Goal: Task Accomplishment & Management: Complete application form

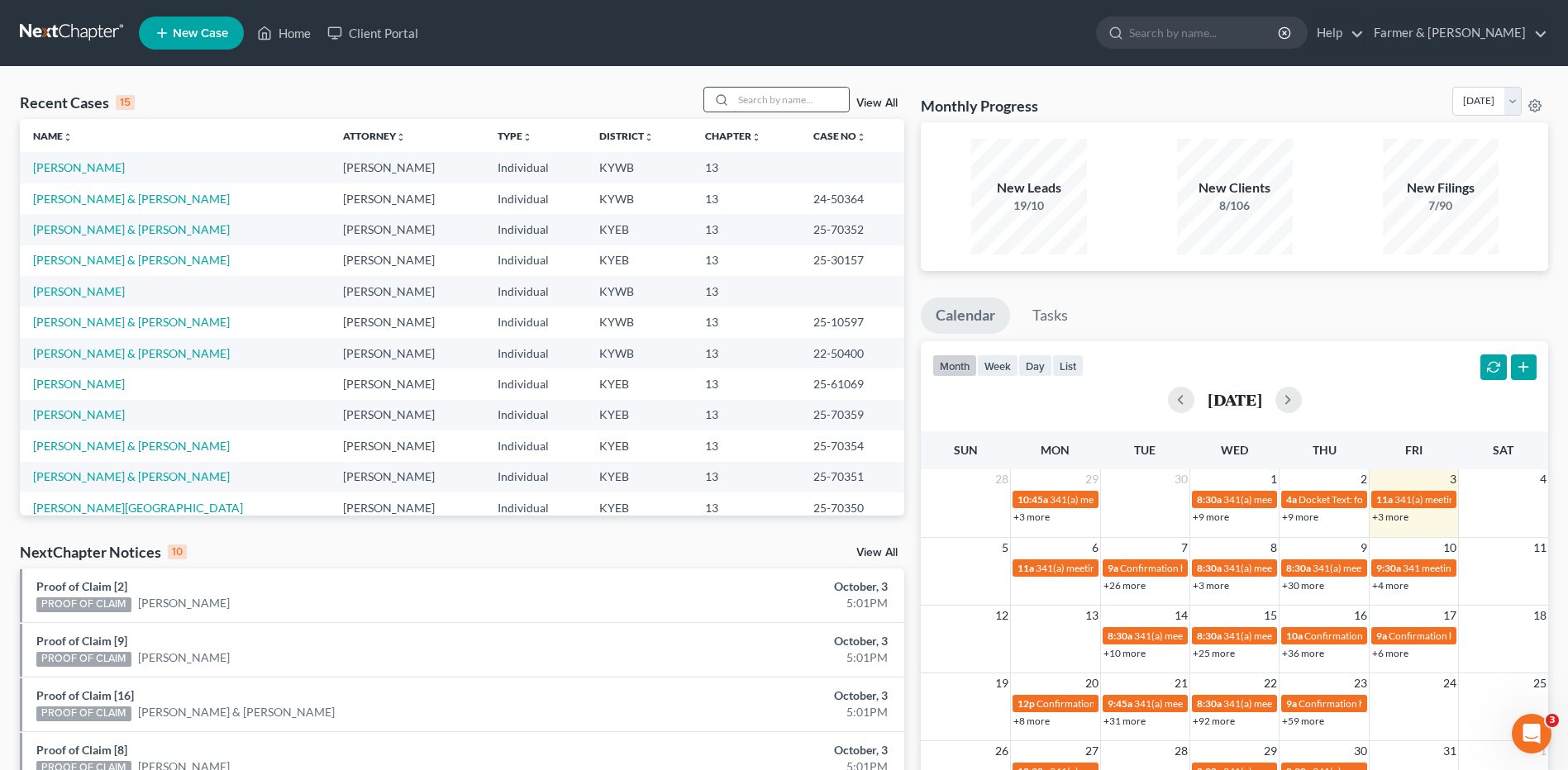
click at [768, 98] on input "search" at bounding box center [791, 99] width 116 height 24
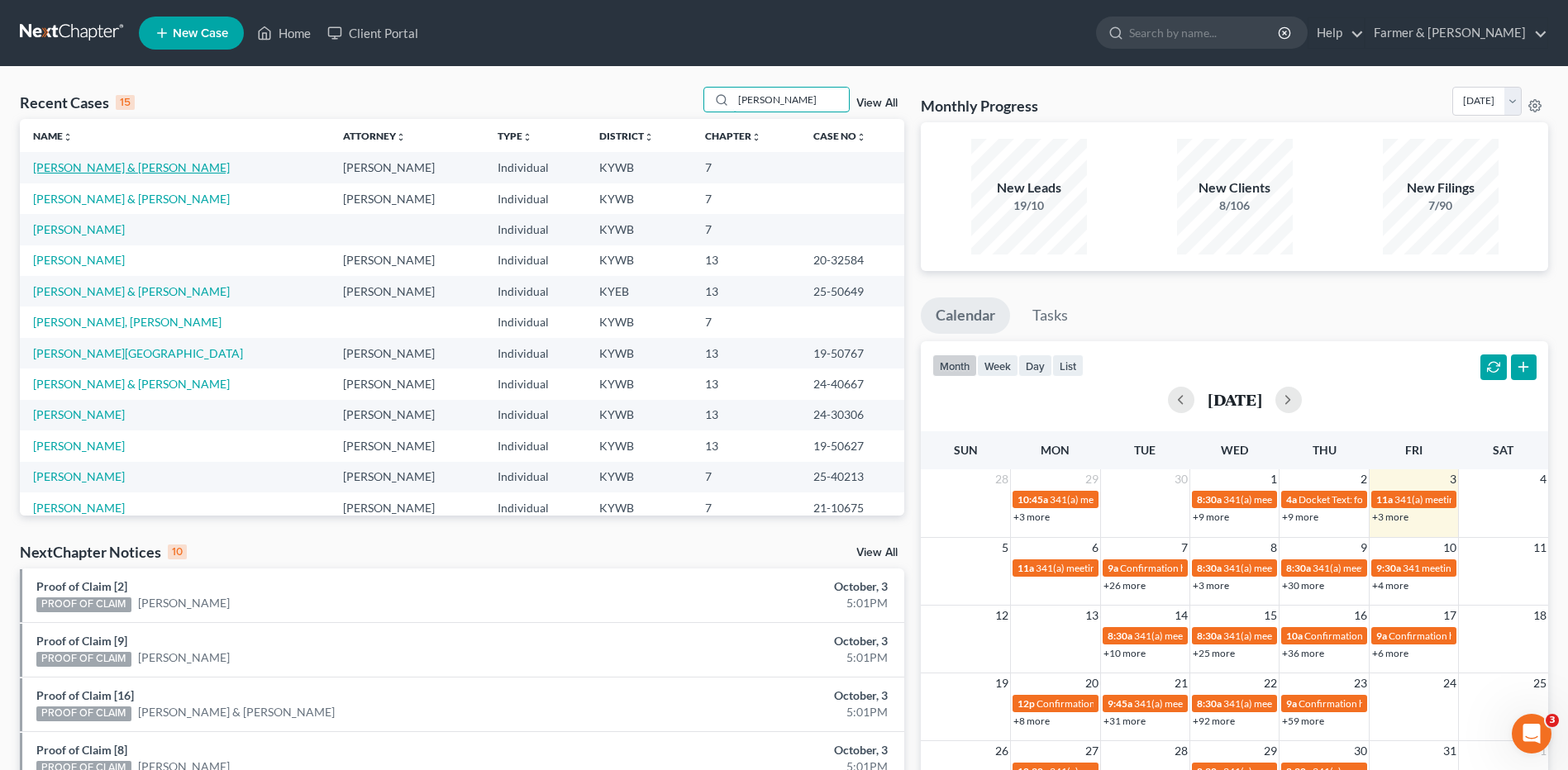
type input "thompson"
click at [159, 173] on link "[PERSON_NAME] & [PERSON_NAME]" at bounding box center [131, 167] width 197 height 14
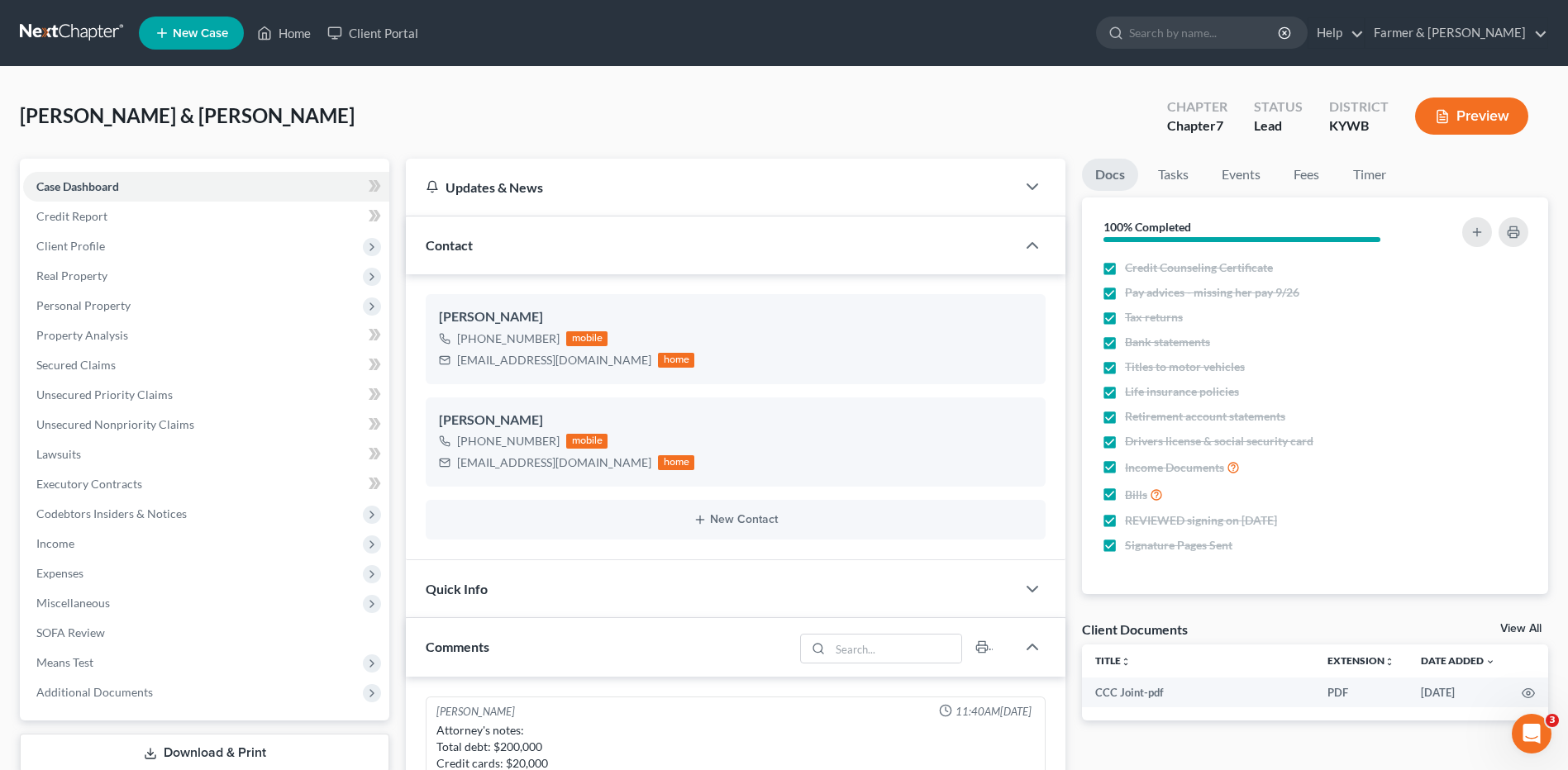
scroll to position [703, 0]
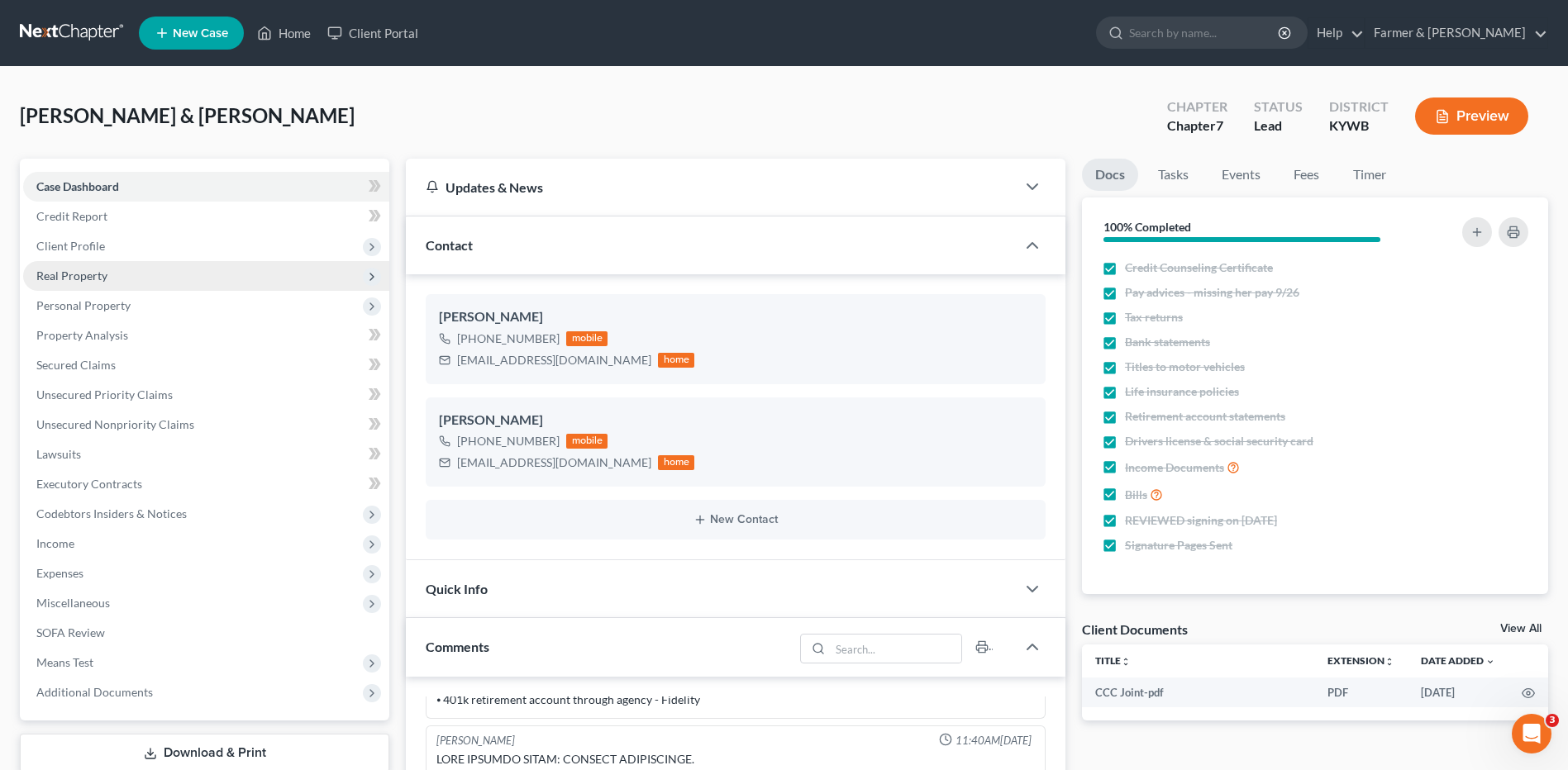
click at [109, 280] on span "Real Property" at bounding box center [206, 276] width 366 height 30
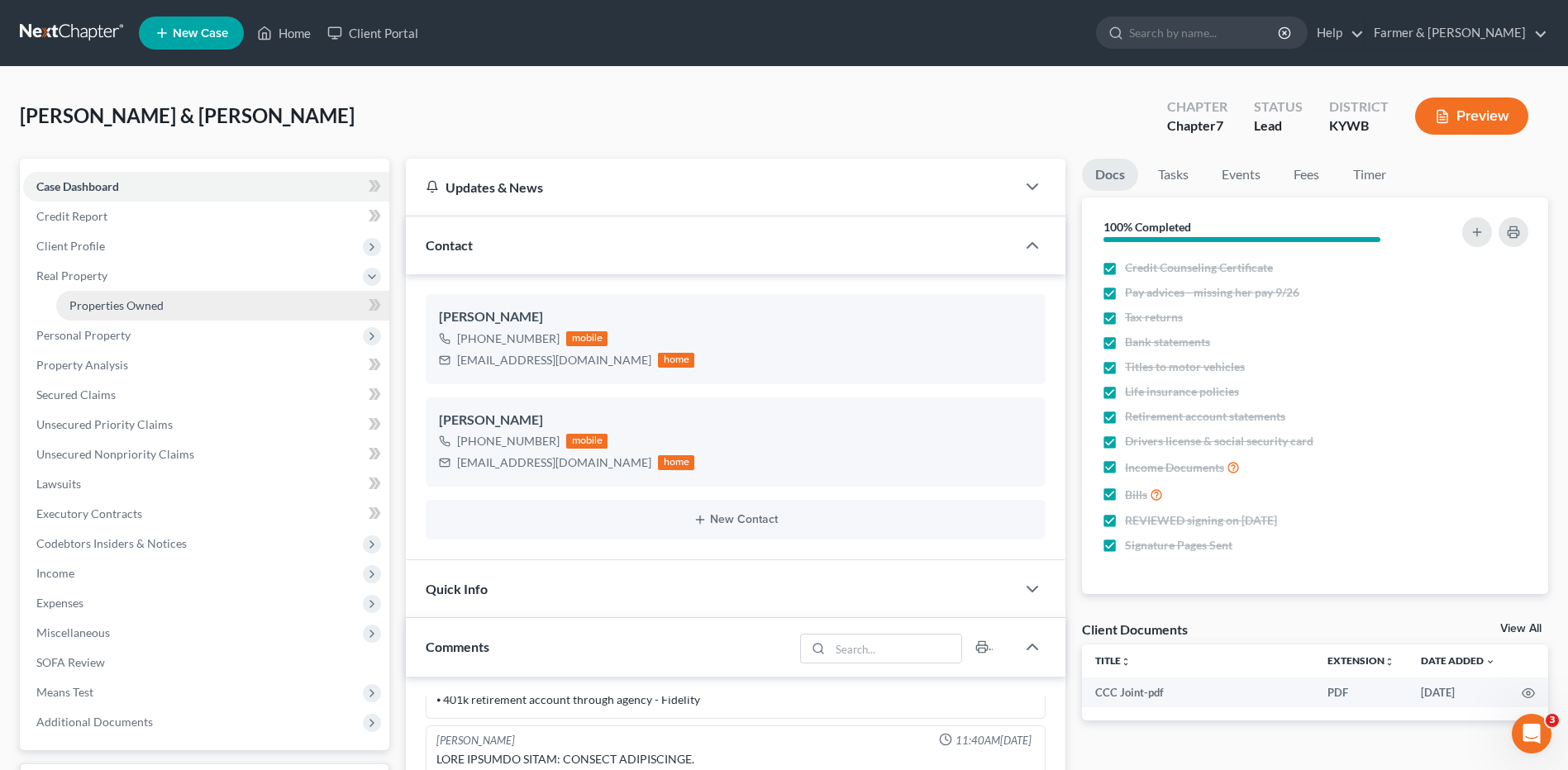
click at [115, 299] on span "Properties Owned" at bounding box center [116, 306] width 94 height 14
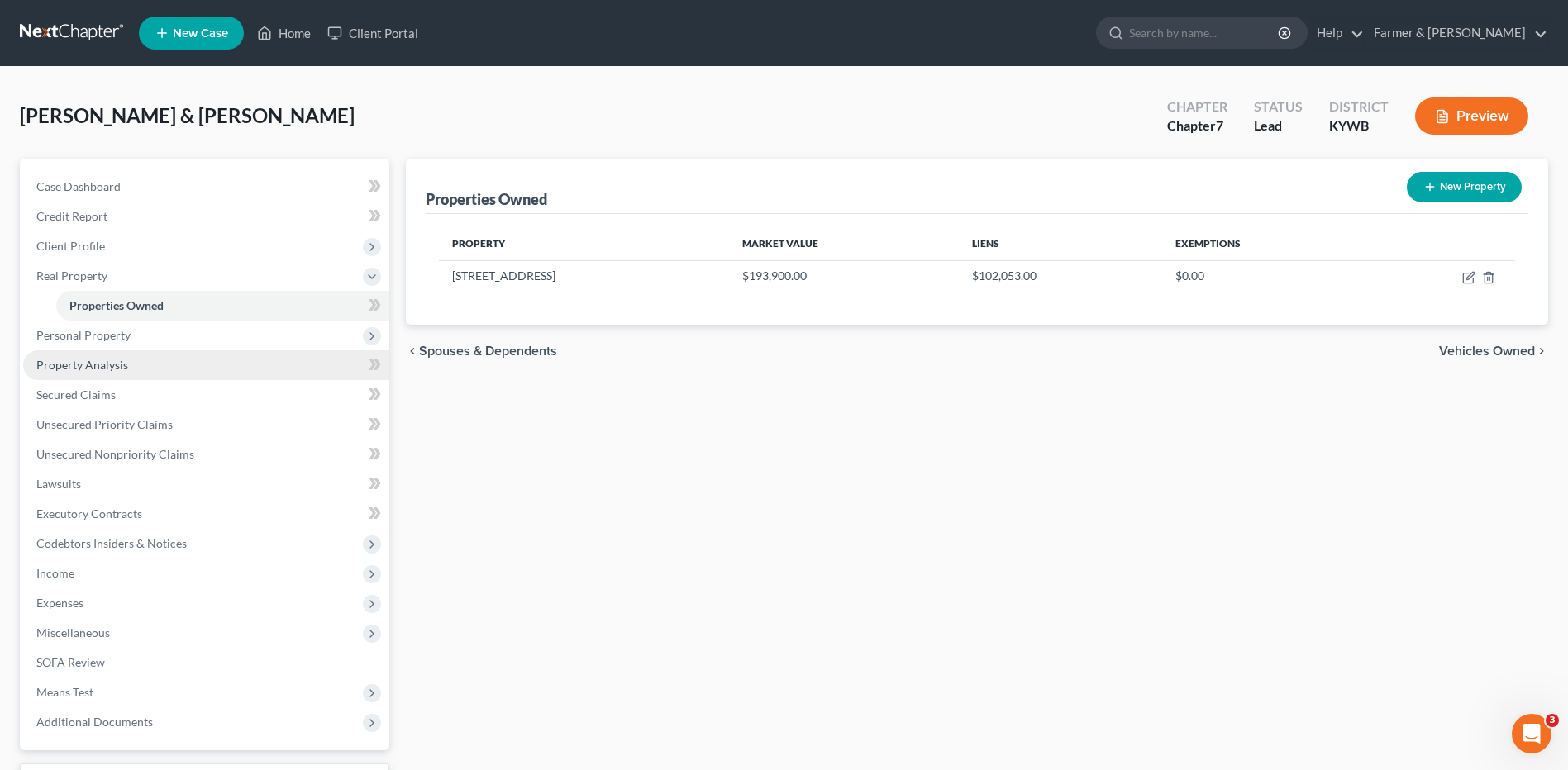
click at [114, 362] on span "Property Analysis" at bounding box center [82, 365] width 92 height 14
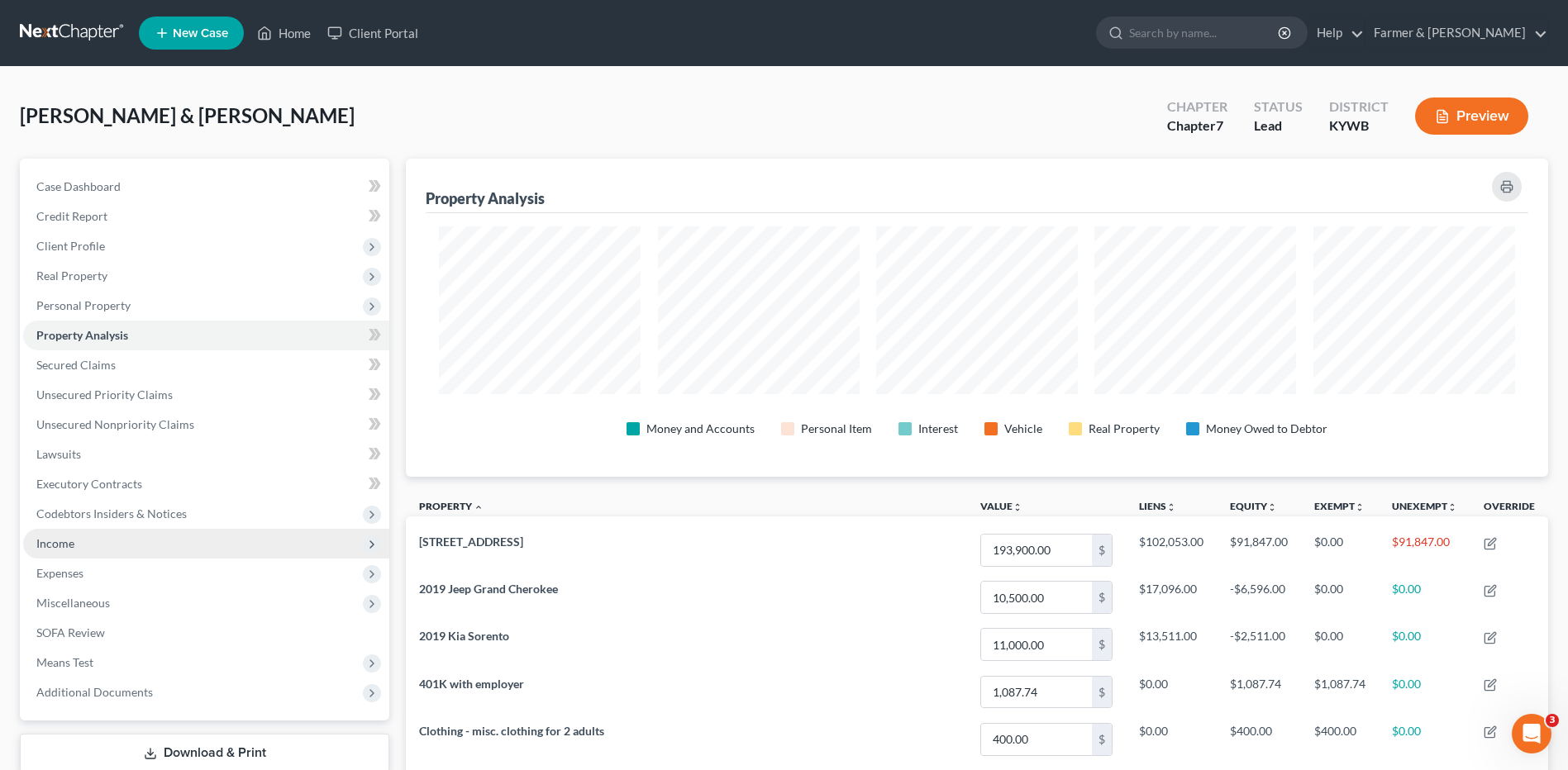
click at [80, 539] on span "Income" at bounding box center [206, 544] width 366 height 30
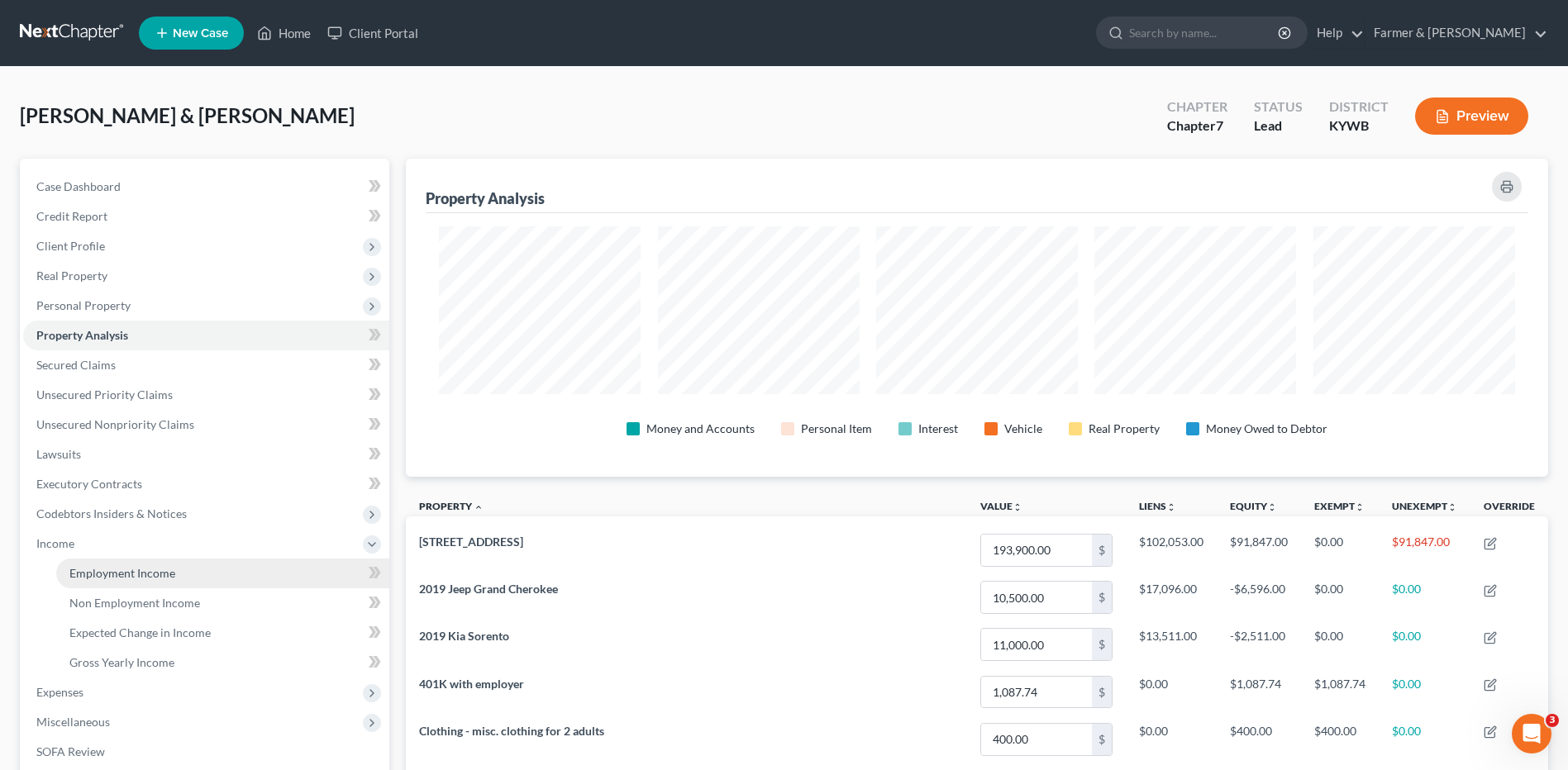
click at [144, 572] on span "Employment Income" at bounding box center [121, 573] width 105 height 14
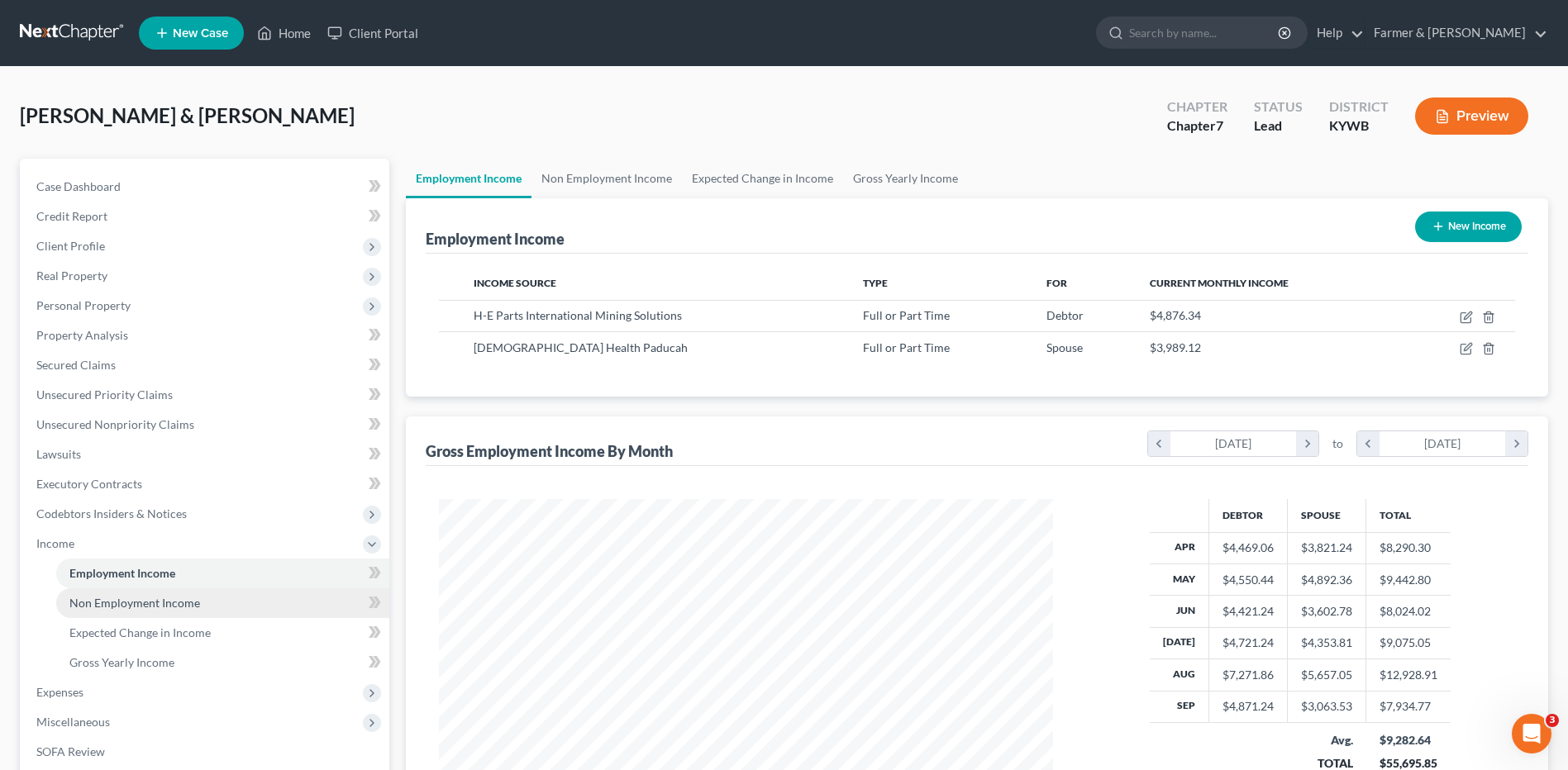
scroll to position [307, 646]
click at [139, 604] on span "Non Employment Income" at bounding box center [134, 603] width 130 height 14
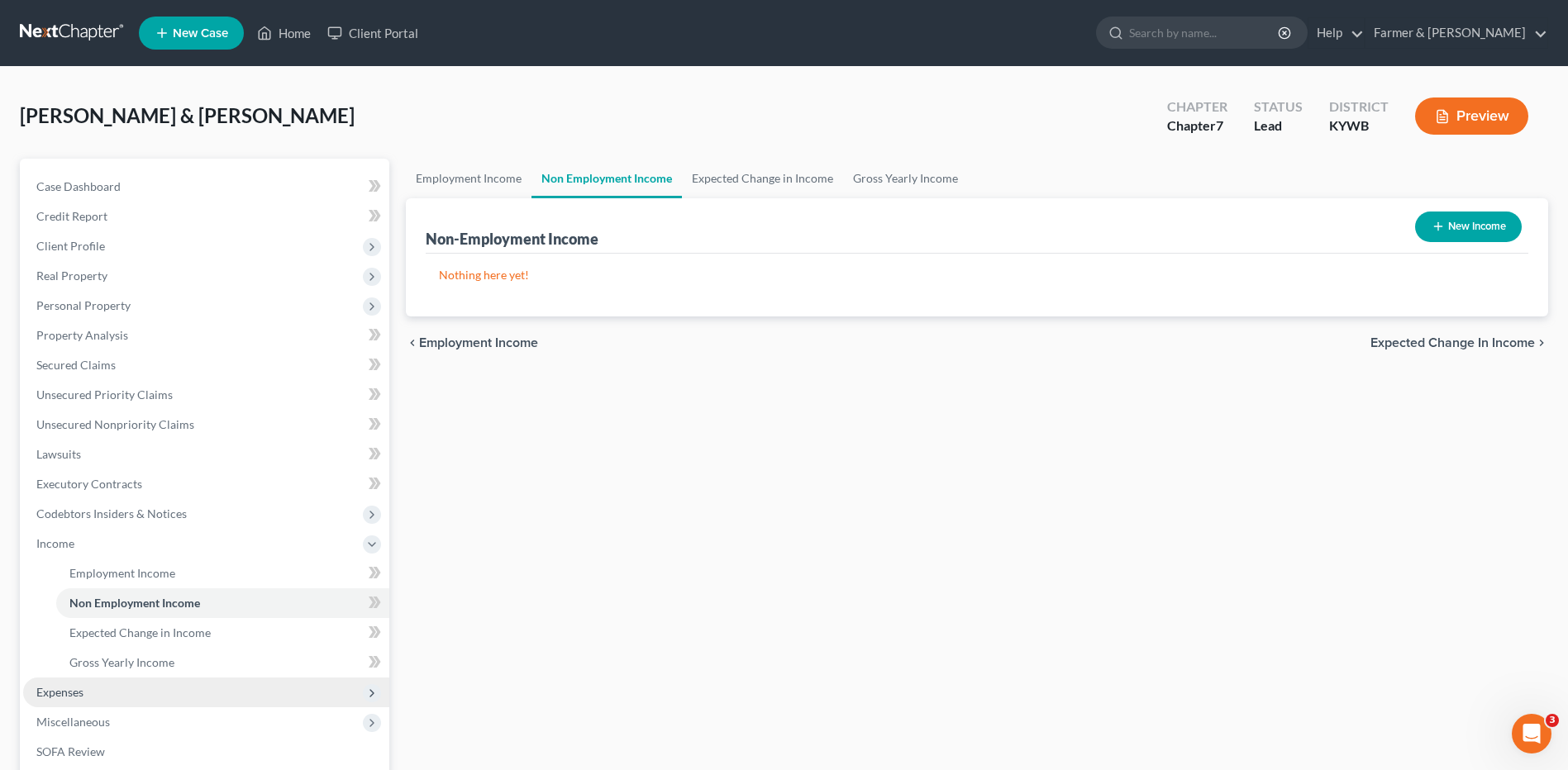
click at [99, 682] on span "Expenses" at bounding box center [206, 693] width 366 height 30
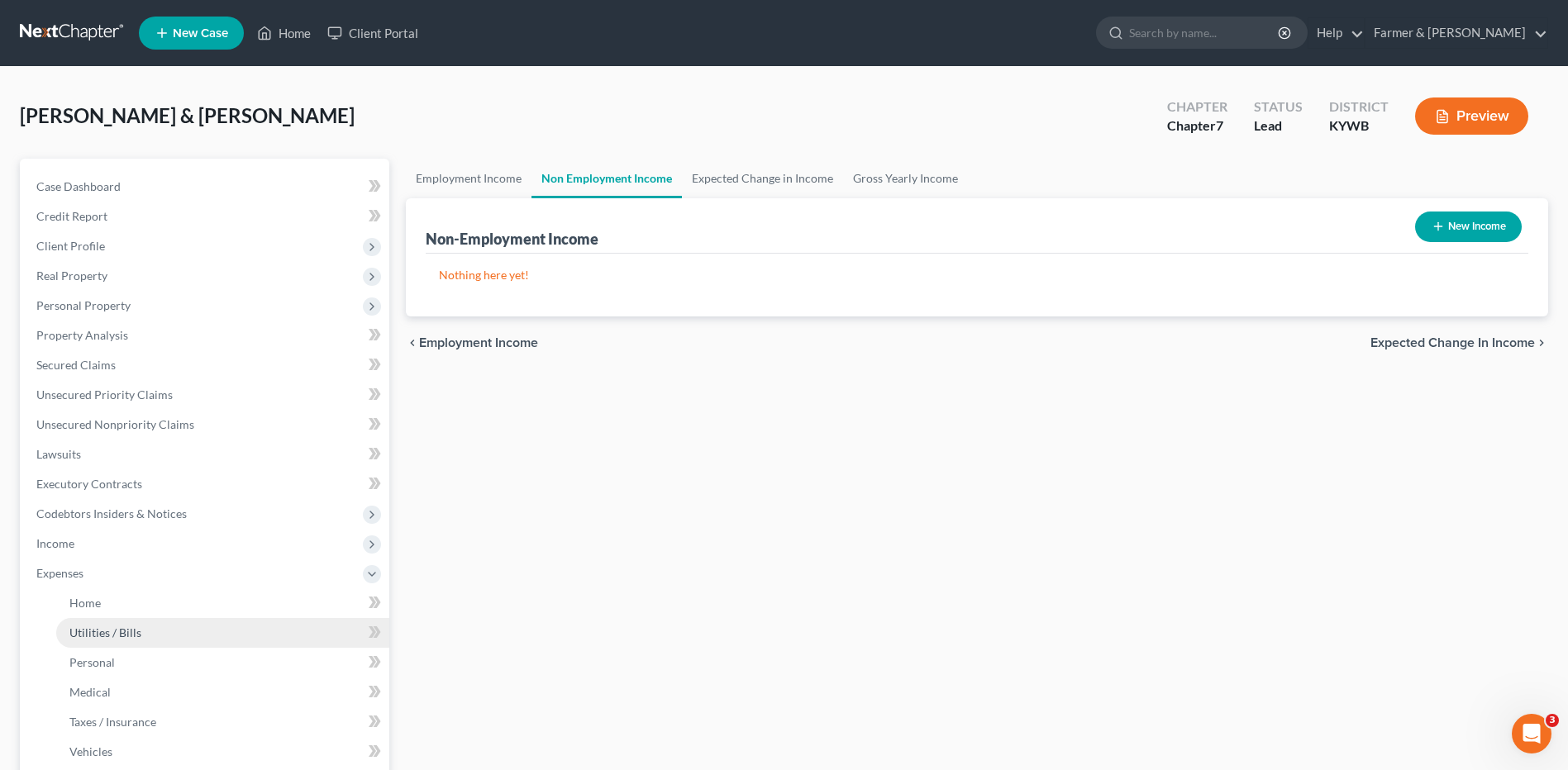
drag, startPoint x: 122, startPoint y: 628, endPoint x: 140, endPoint y: 629, distance: 18.0
click at [122, 627] on span "Utilities / Bills" at bounding box center [105, 633] width 72 height 14
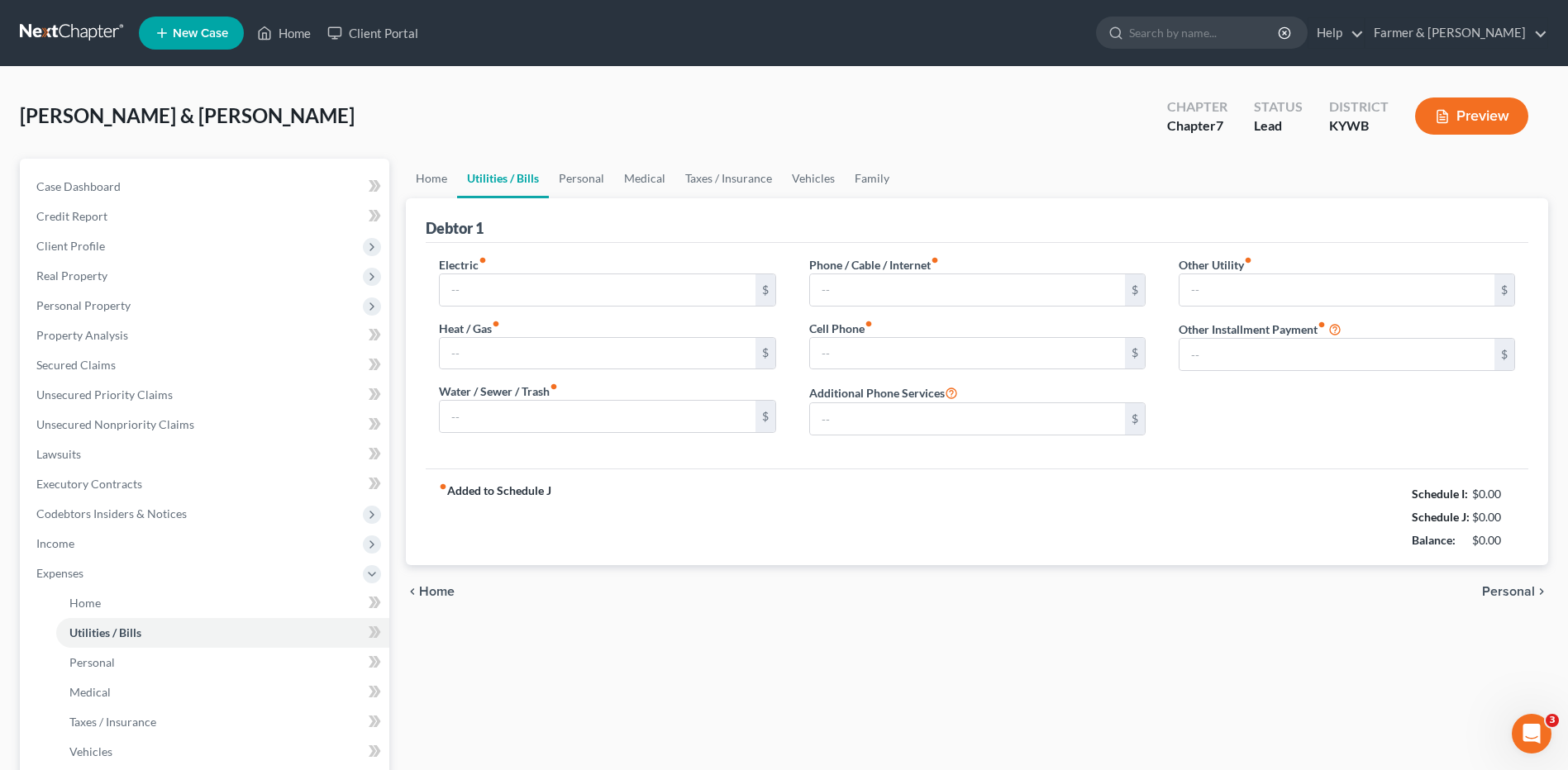
type input "350.00"
type input "0.00"
type input "135.00"
type input "150.00"
type input "350.00"
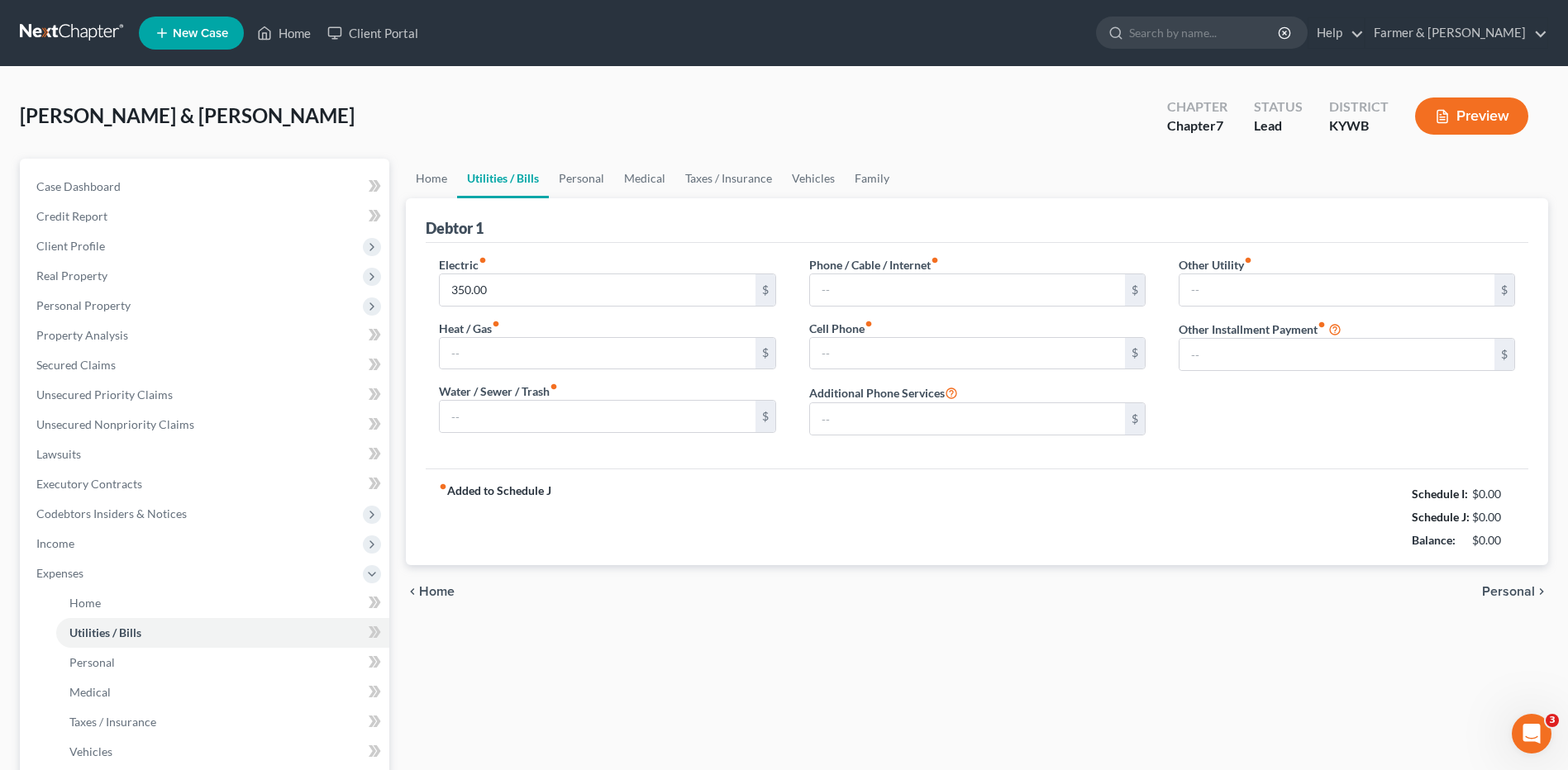
type input "0.00"
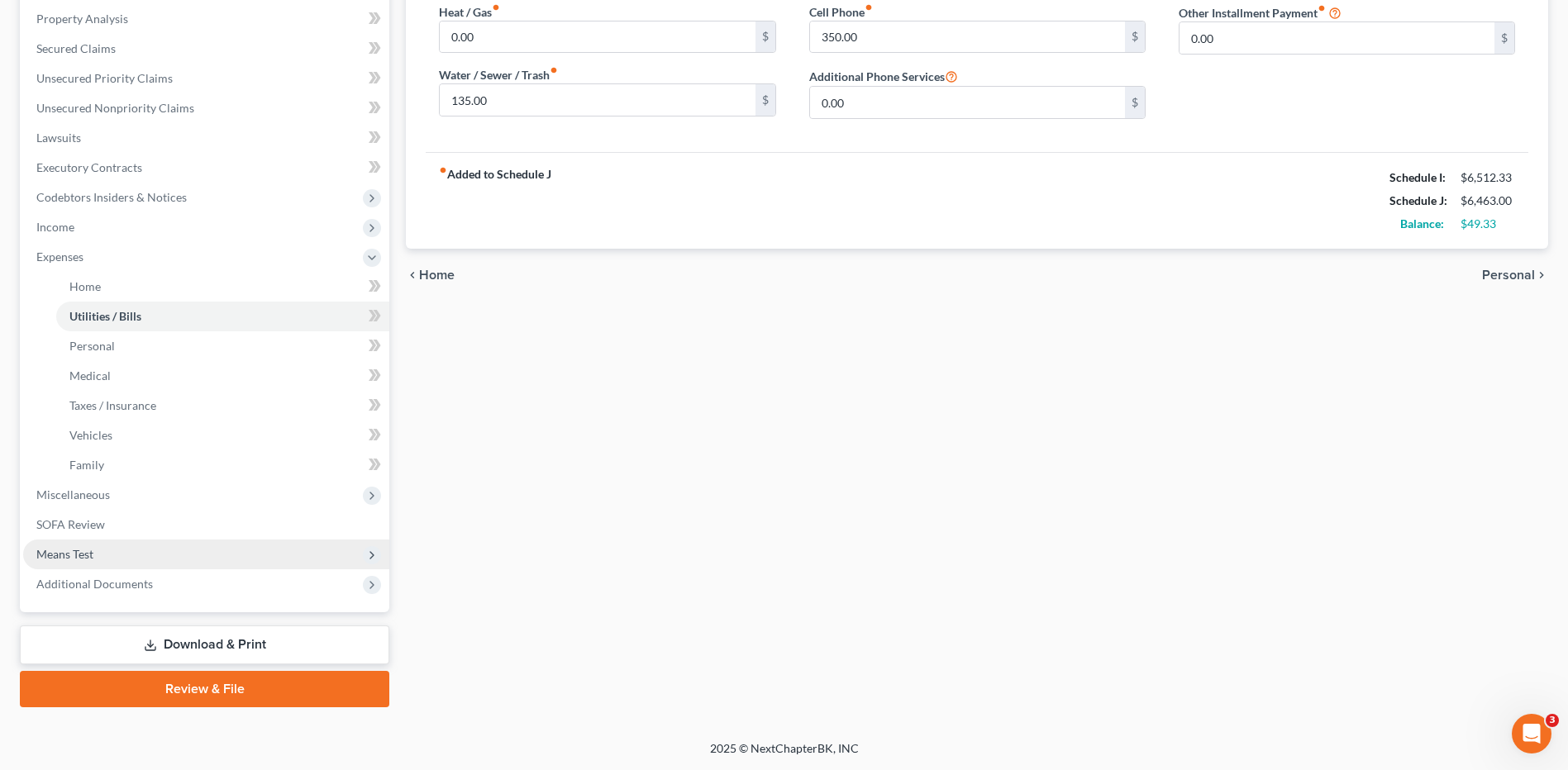
click at [147, 551] on span "Means Test" at bounding box center [206, 555] width 366 height 30
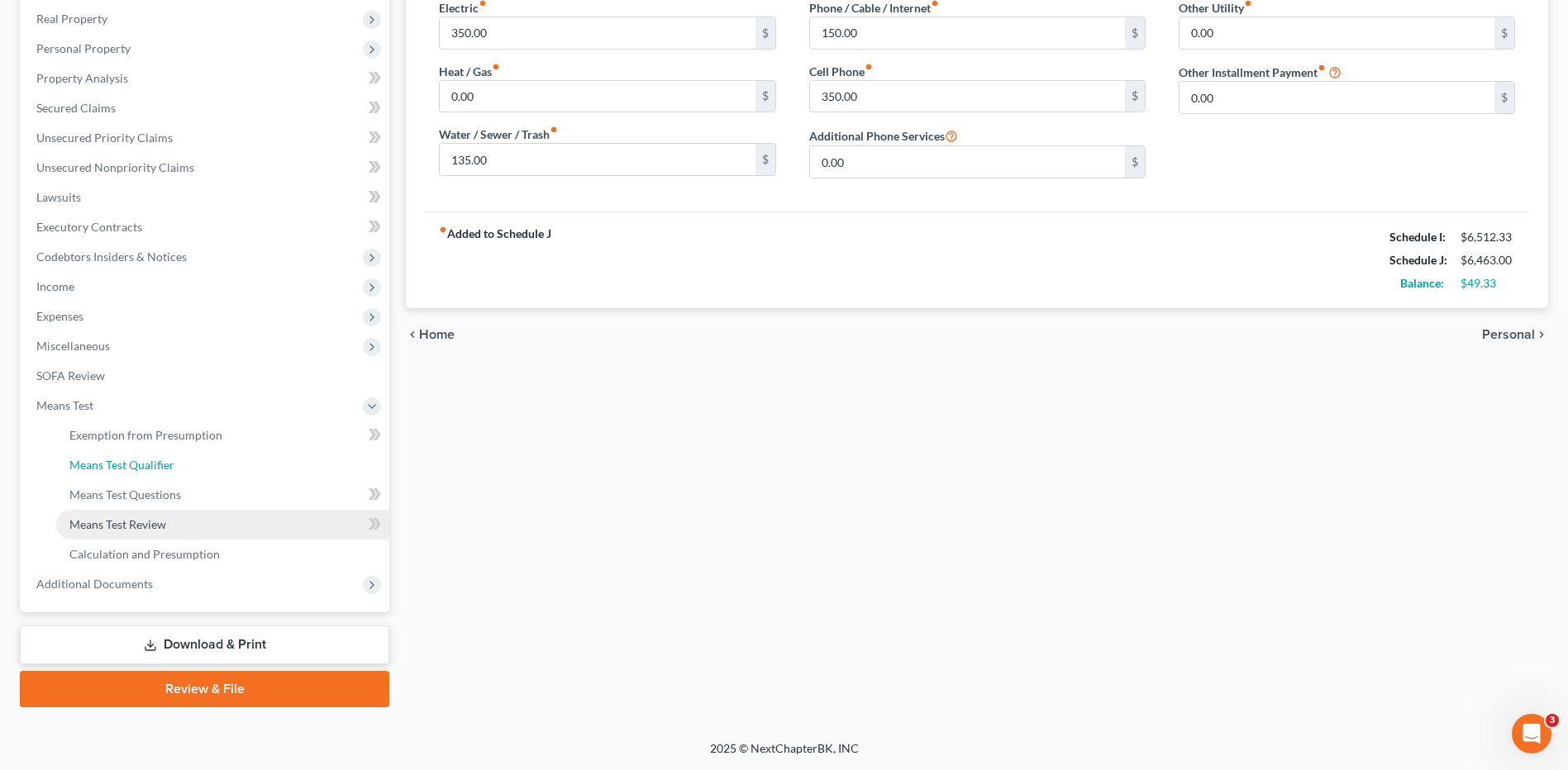
drag, startPoint x: 160, startPoint y: 466, endPoint x: 238, endPoint y: 534, distance: 103.5
click at [160, 465] on span "Means Test Qualifier" at bounding box center [121, 465] width 105 height 14
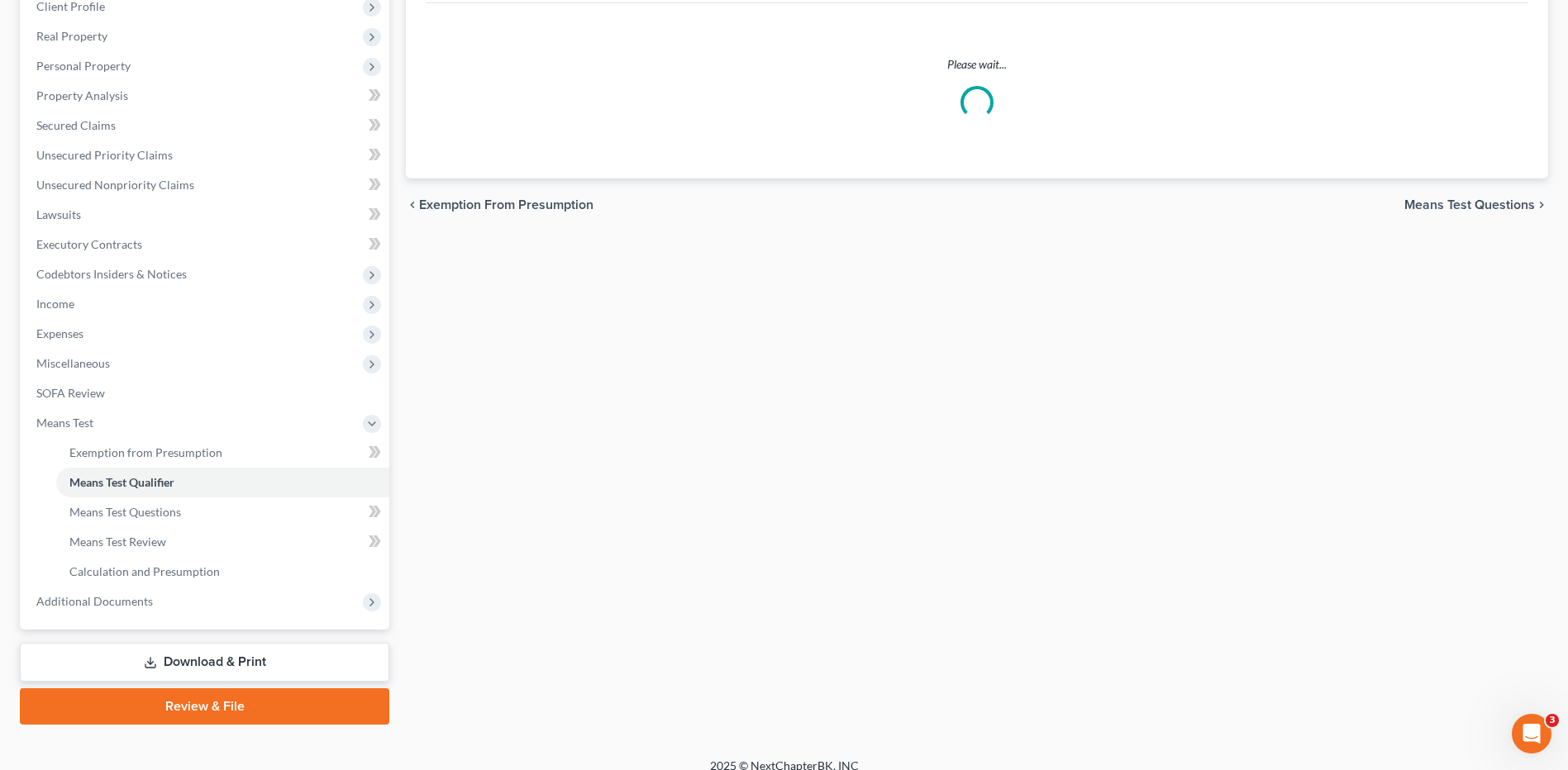
scroll to position [248, 0]
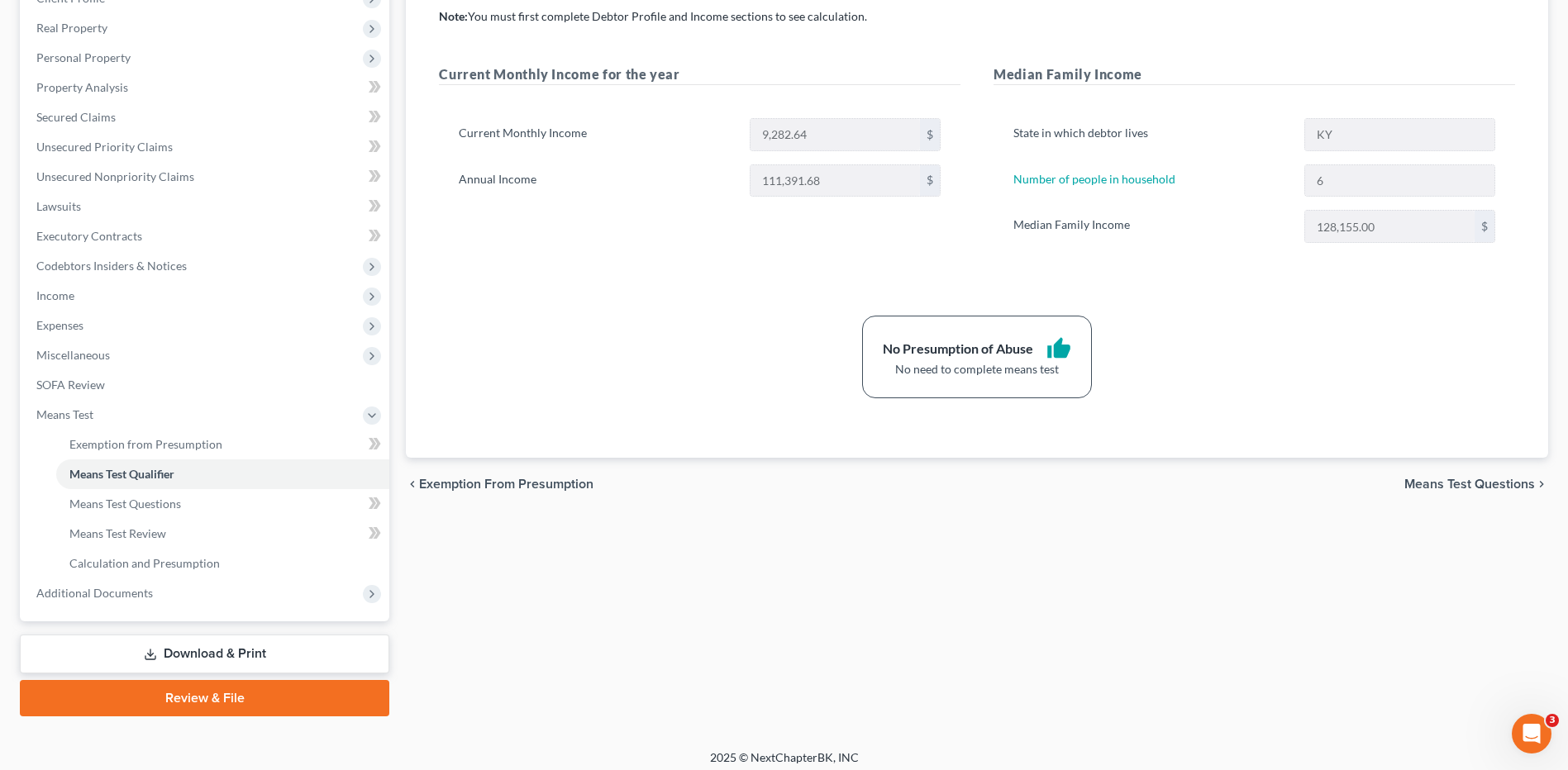
click at [233, 703] on link "Review & File" at bounding box center [204, 698] width 370 height 36
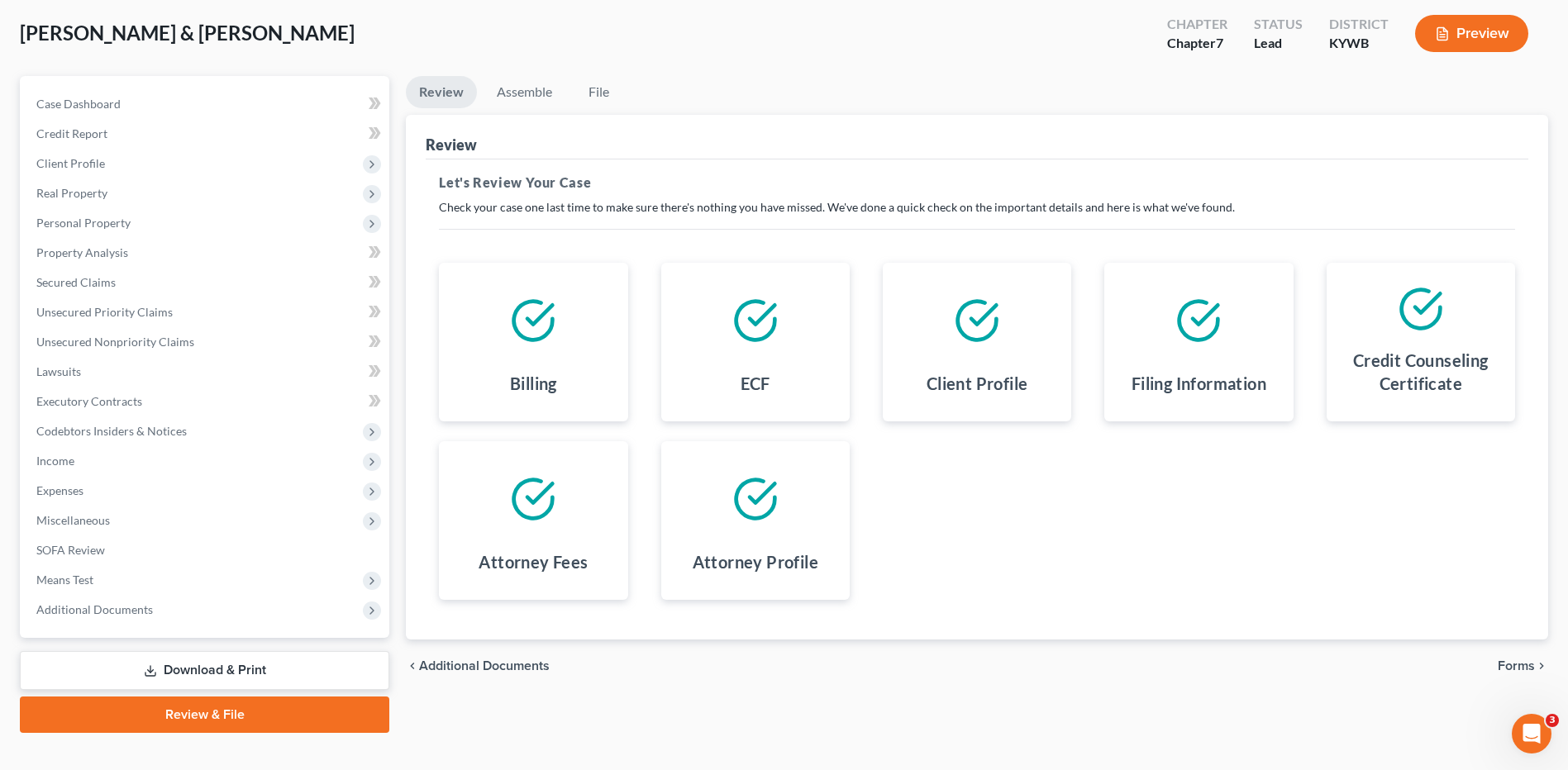
scroll to position [108, 0]
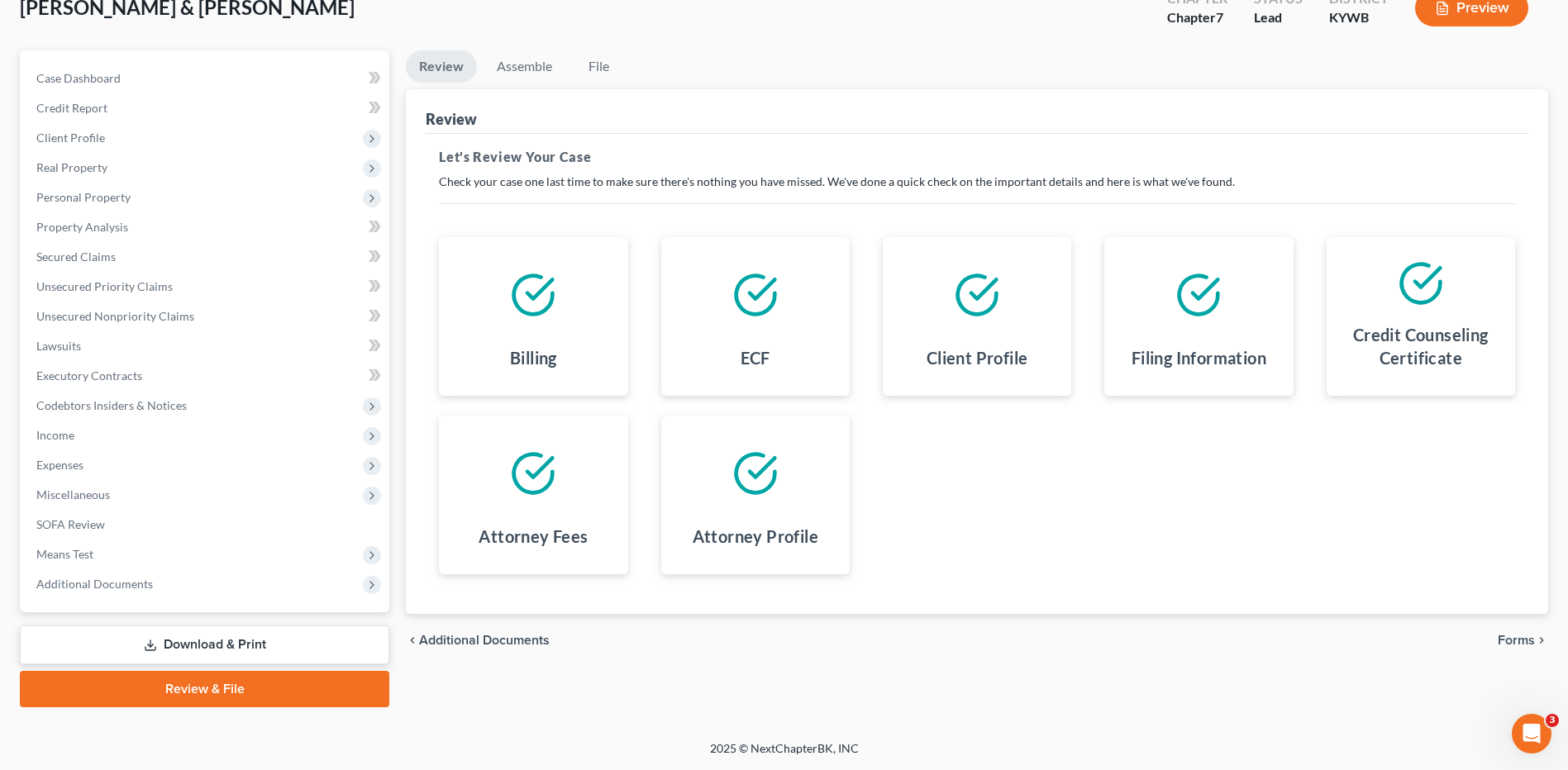
click at [1517, 643] on span "Forms" at bounding box center [1517, 640] width 37 height 13
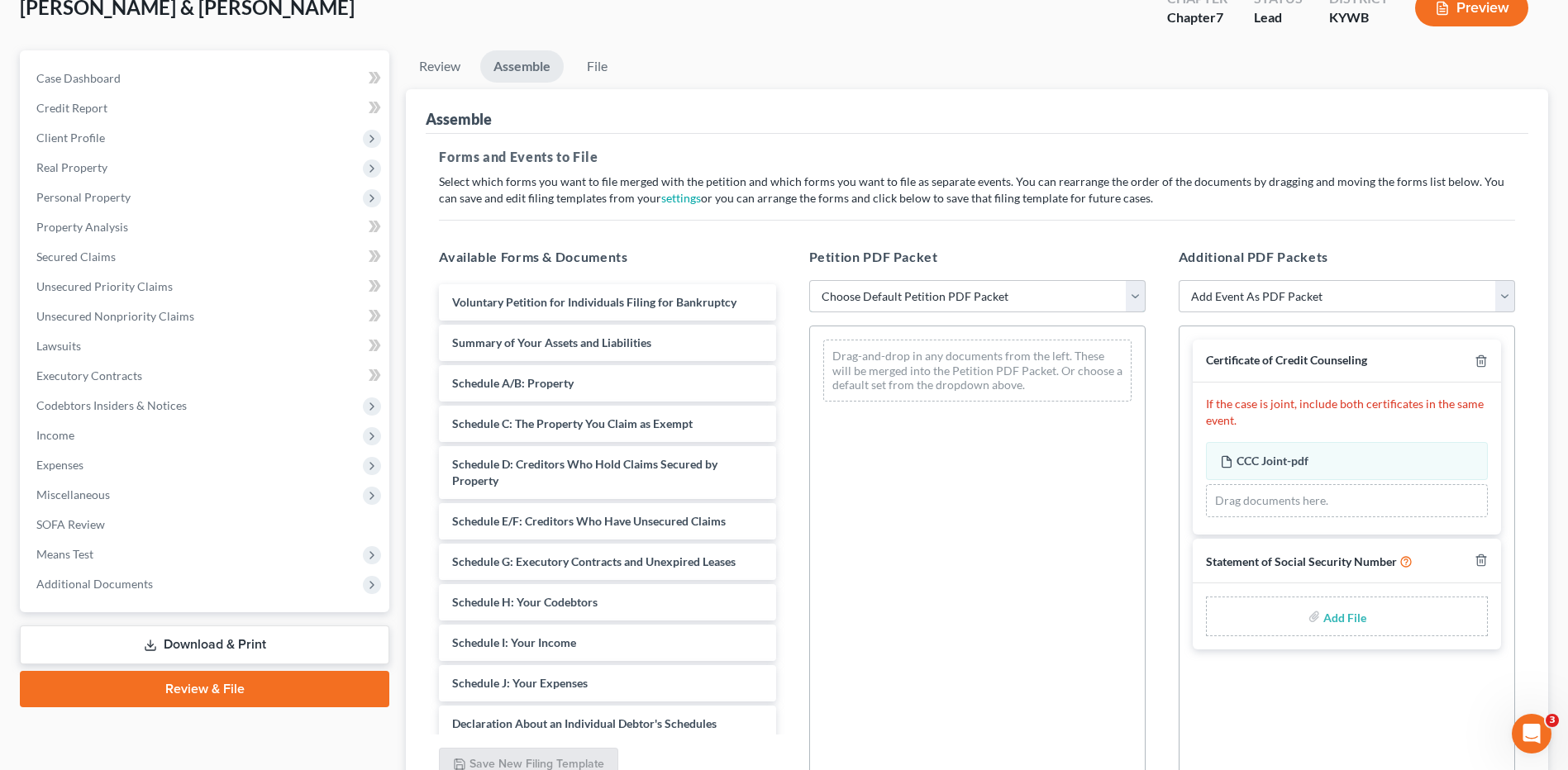
click at [881, 283] on select "Choose Default Petition PDF Packet Emergency Filing (Voluntary Petition and Cre…" at bounding box center [978, 296] width 337 height 33
select select "2"
click at [809, 280] on select "Choose Default Petition PDF Packet Emergency Filing (Voluntary Petition and Cre…" at bounding box center [978, 296] width 337 height 33
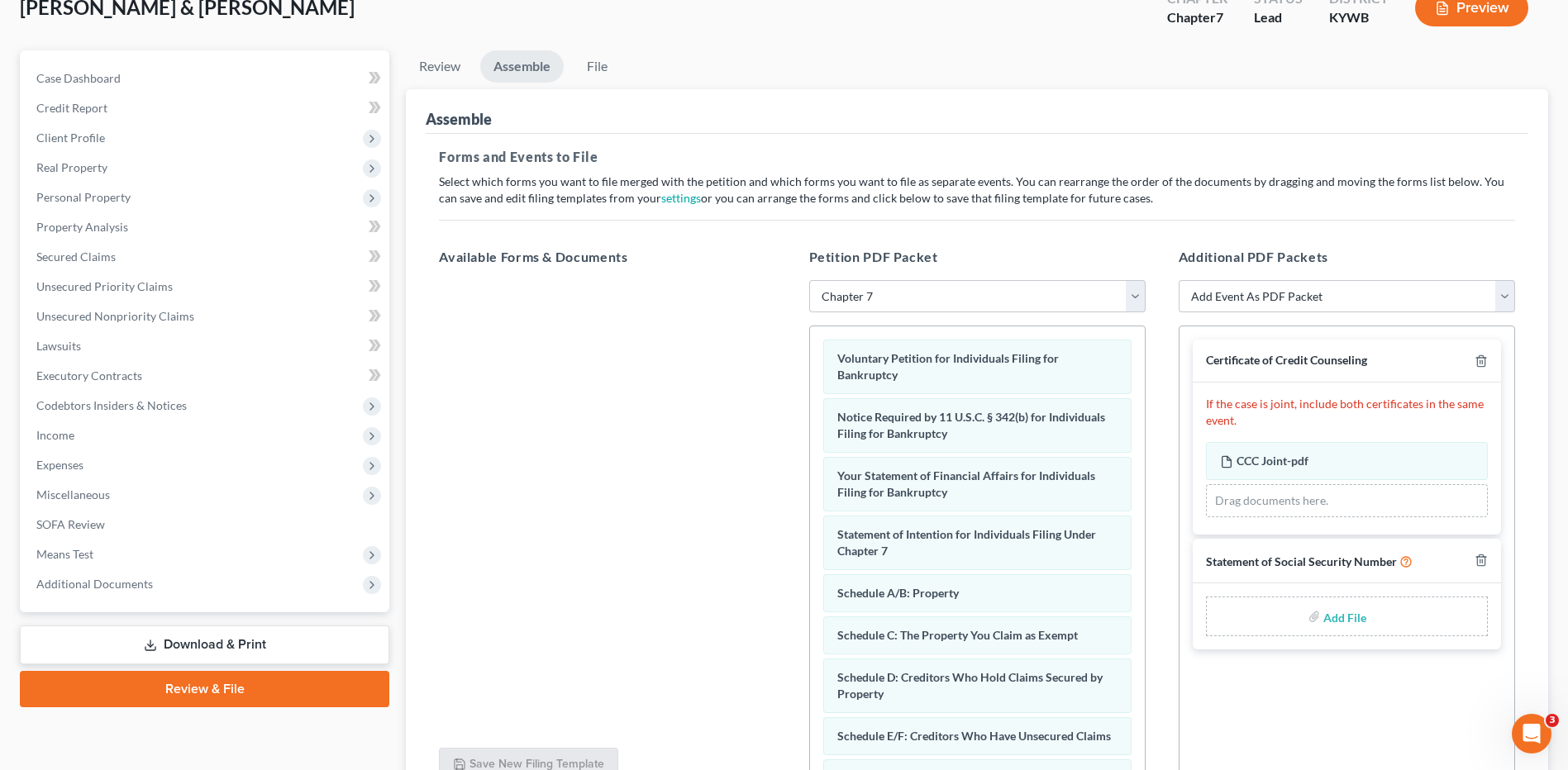
click at [1350, 618] on input "file" at bounding box center [1343, 617] width 40 height 30
type input "C:\fakepath\SSN FOR FILING.pdf"
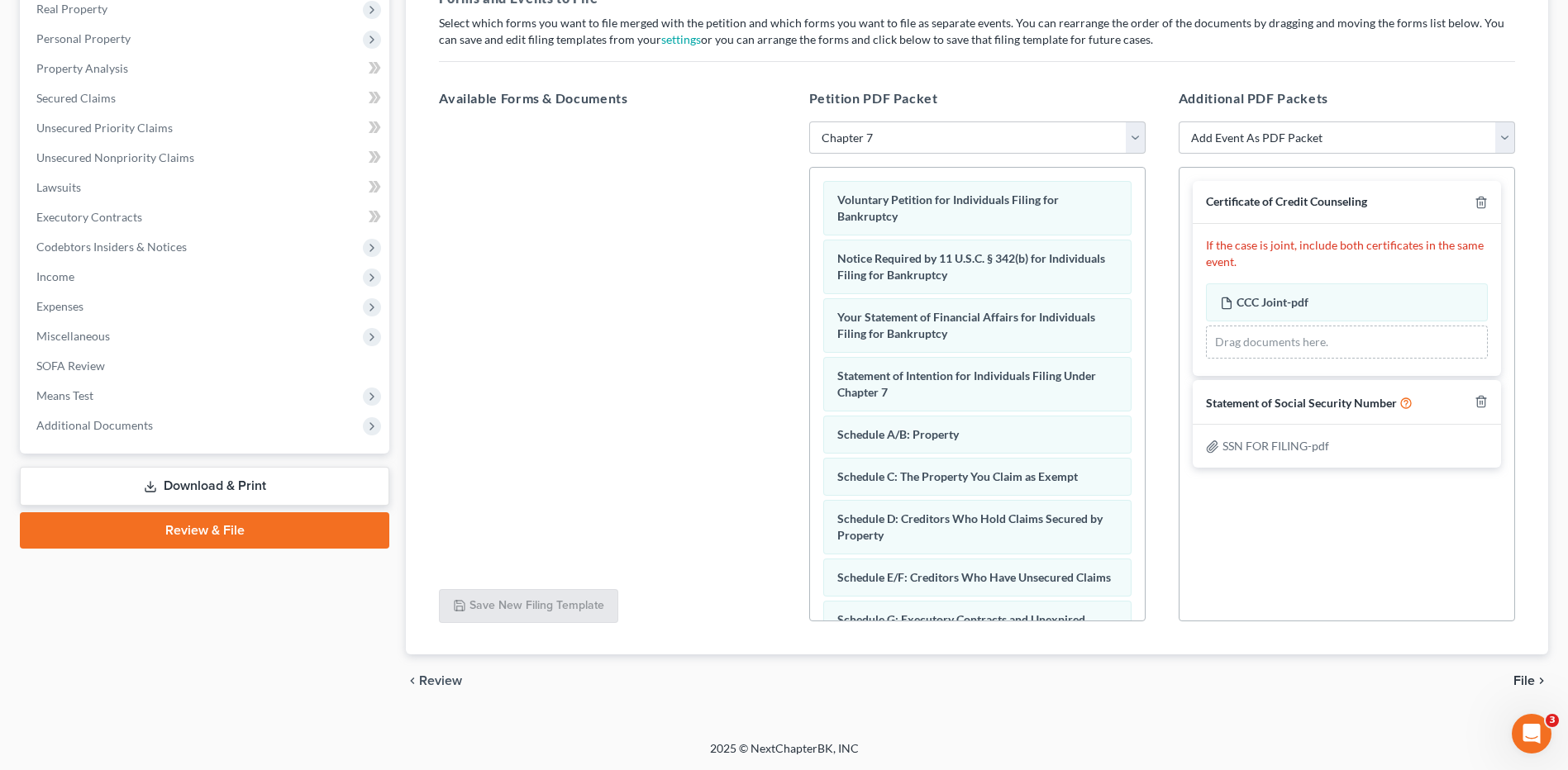
click at [1529, 681] on span "File" at bounding box center [1525, 681] width 21 height 13
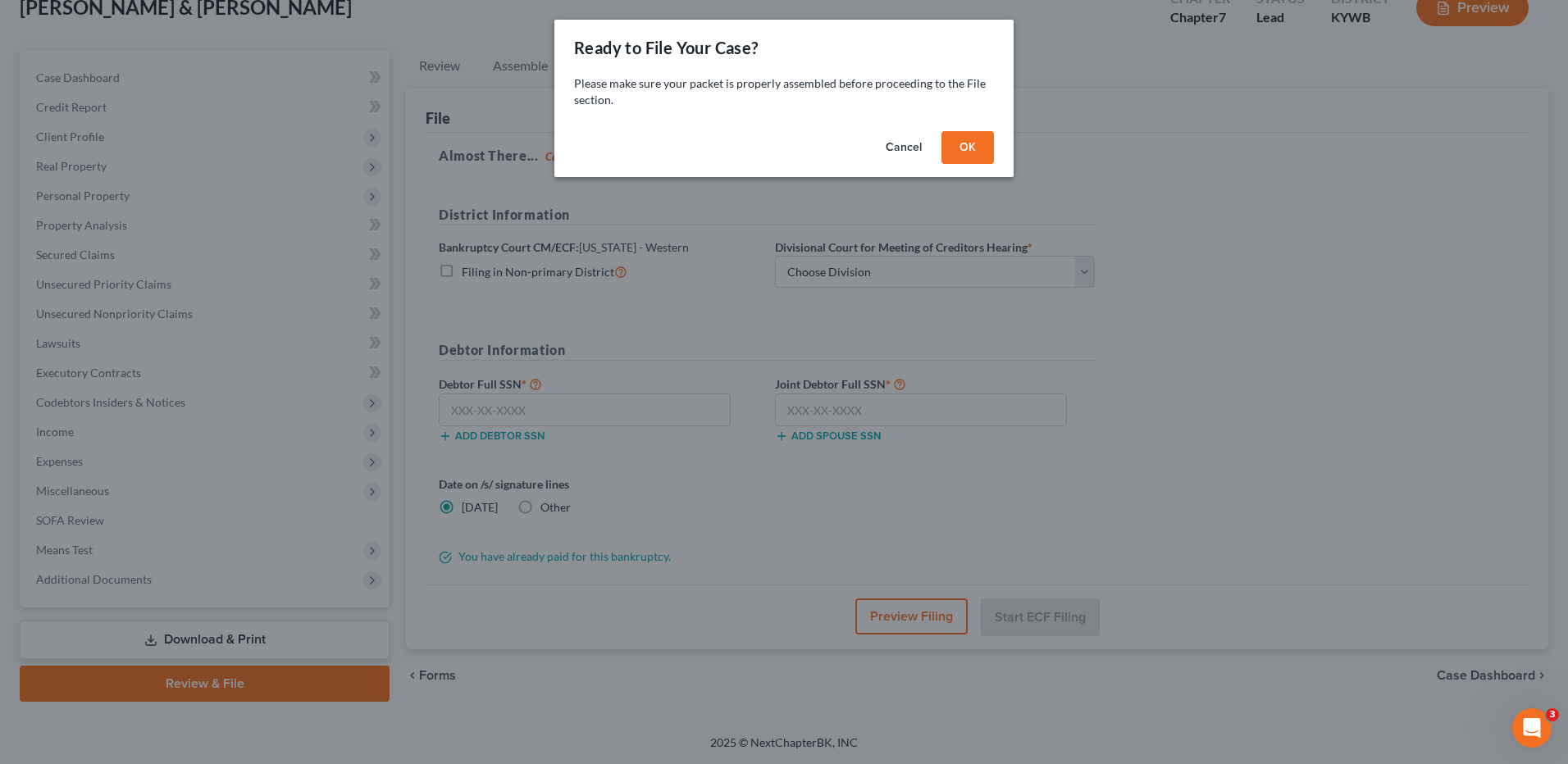
click at [958, 144] on button "OK" at bounding box center [968, 147] width 53 height 33
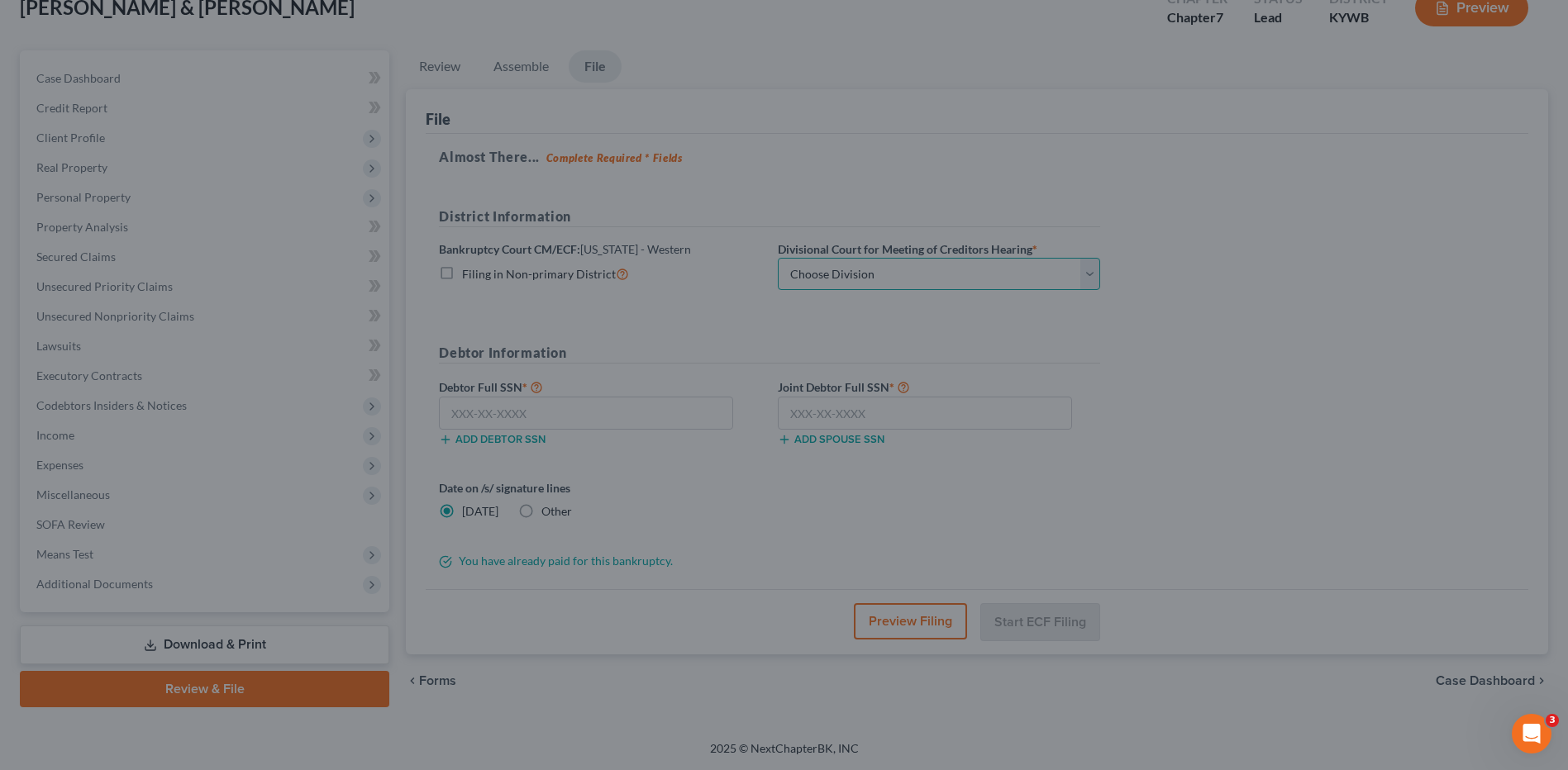
click at [855, 267] on select "Choose Division Bowling Green Louisville Owensboro Paducah" at bounding box center [940, 274] width 323 height 33
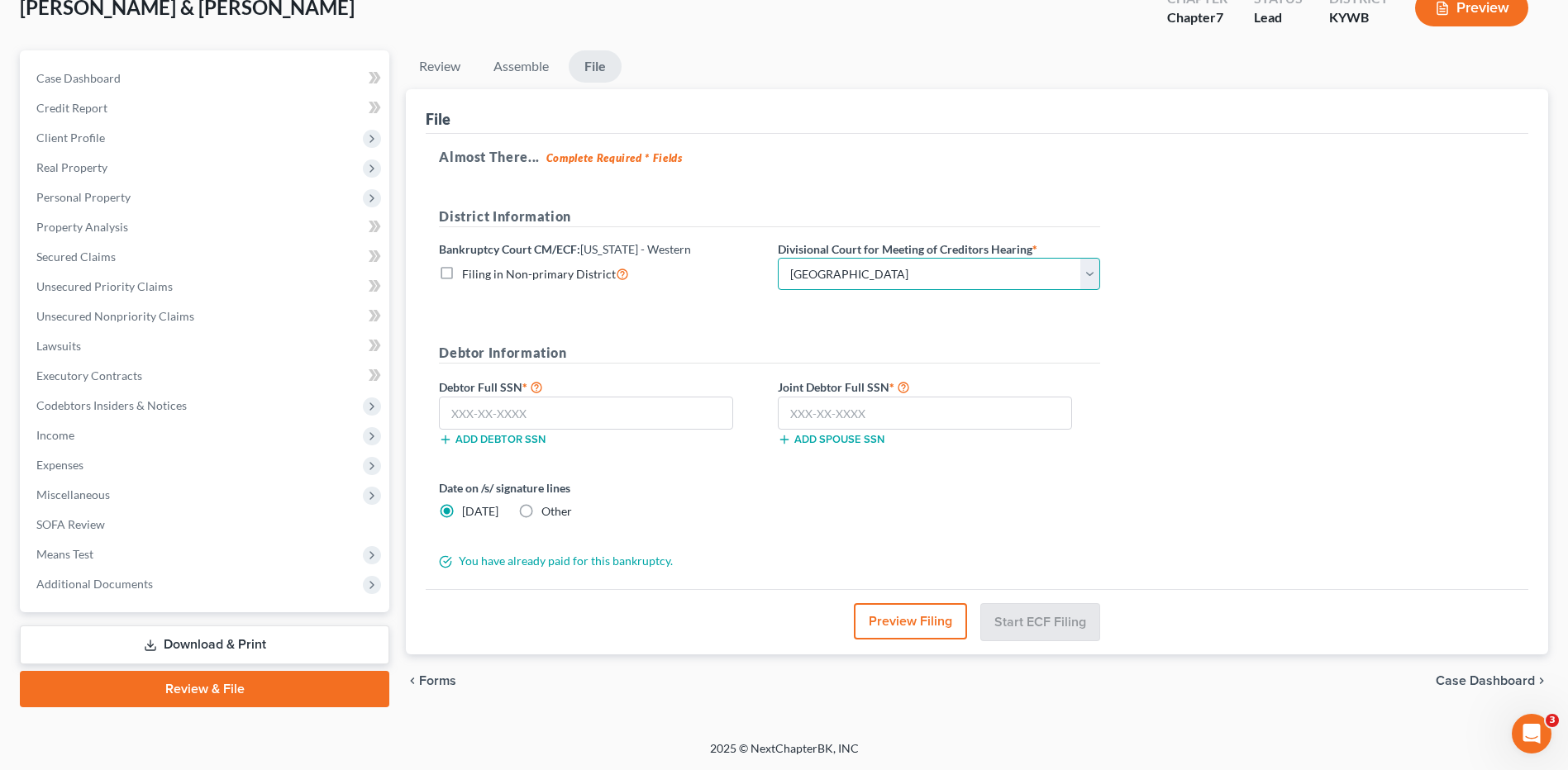
click at [778, 258] on select "Choose Division Bowling Green Louisville Owensboro Paducah" at bounding box center [940, 274] width 323 height 33
drag, startPoint x: 849, startPoint y: 267, endPoint x: 847, endPoint y: 289, distance: 22.1
click at [849, 267] on select "Choose Division Bowling Green Louisville Owensboro Paducah" at bounding box center [940, 274] width 323 height 33
select select "3"
click at [778, 258] on select "Choose Division Bowling Green Louisville Owensboro Paducah" at bounding box center [940, 274] width 323 height 33
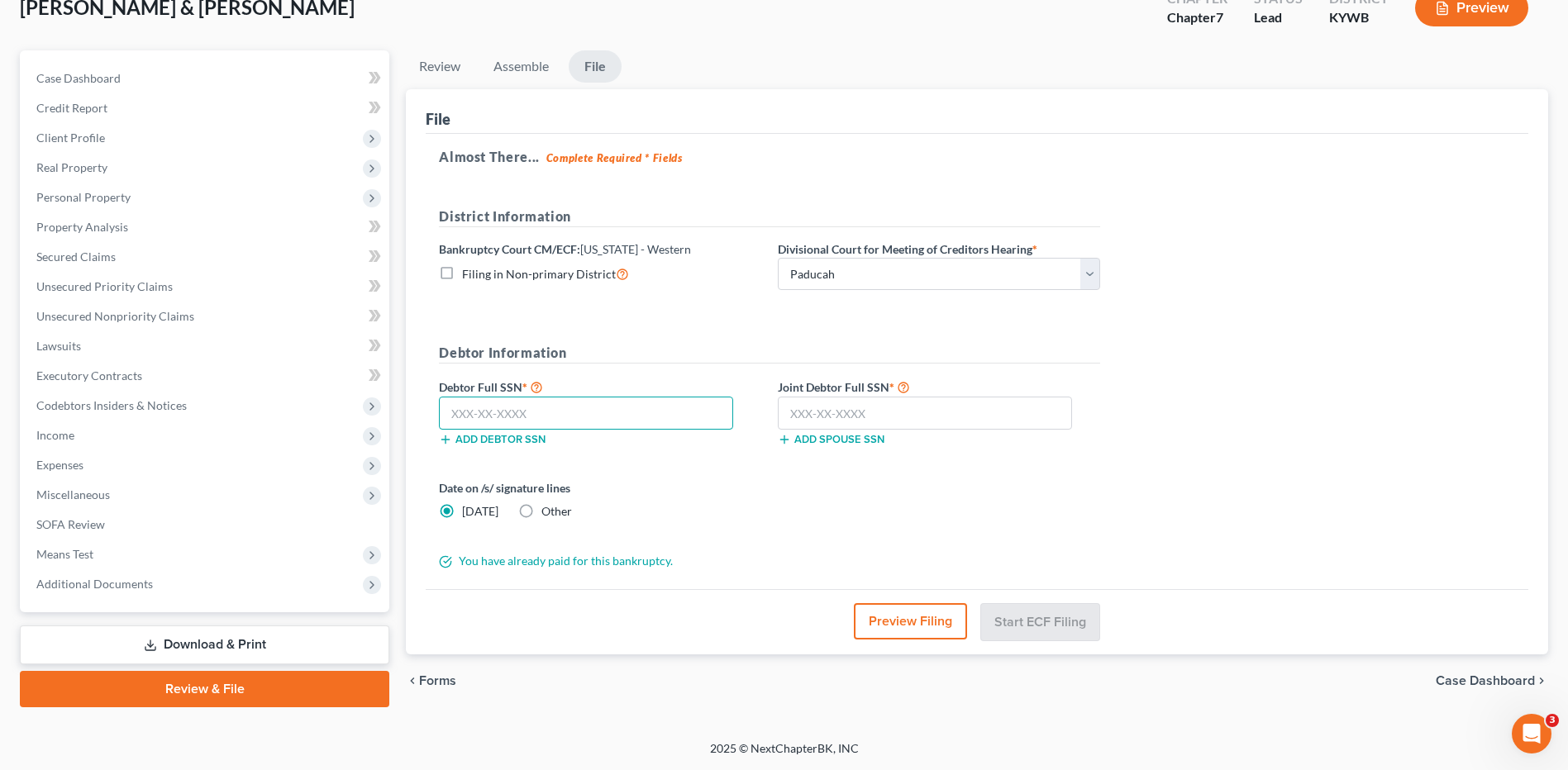
click at [673, 416] on input "text" at bounding box center [586, 413] width 294 height 33
type input "407-41-0452"
click at [856, 410] on input "text" at bounding box center [925, 413] width 294 height 33
click at [909, 620] on button "Preview Filing" at bounding box center [911, 621] width 113 height 36
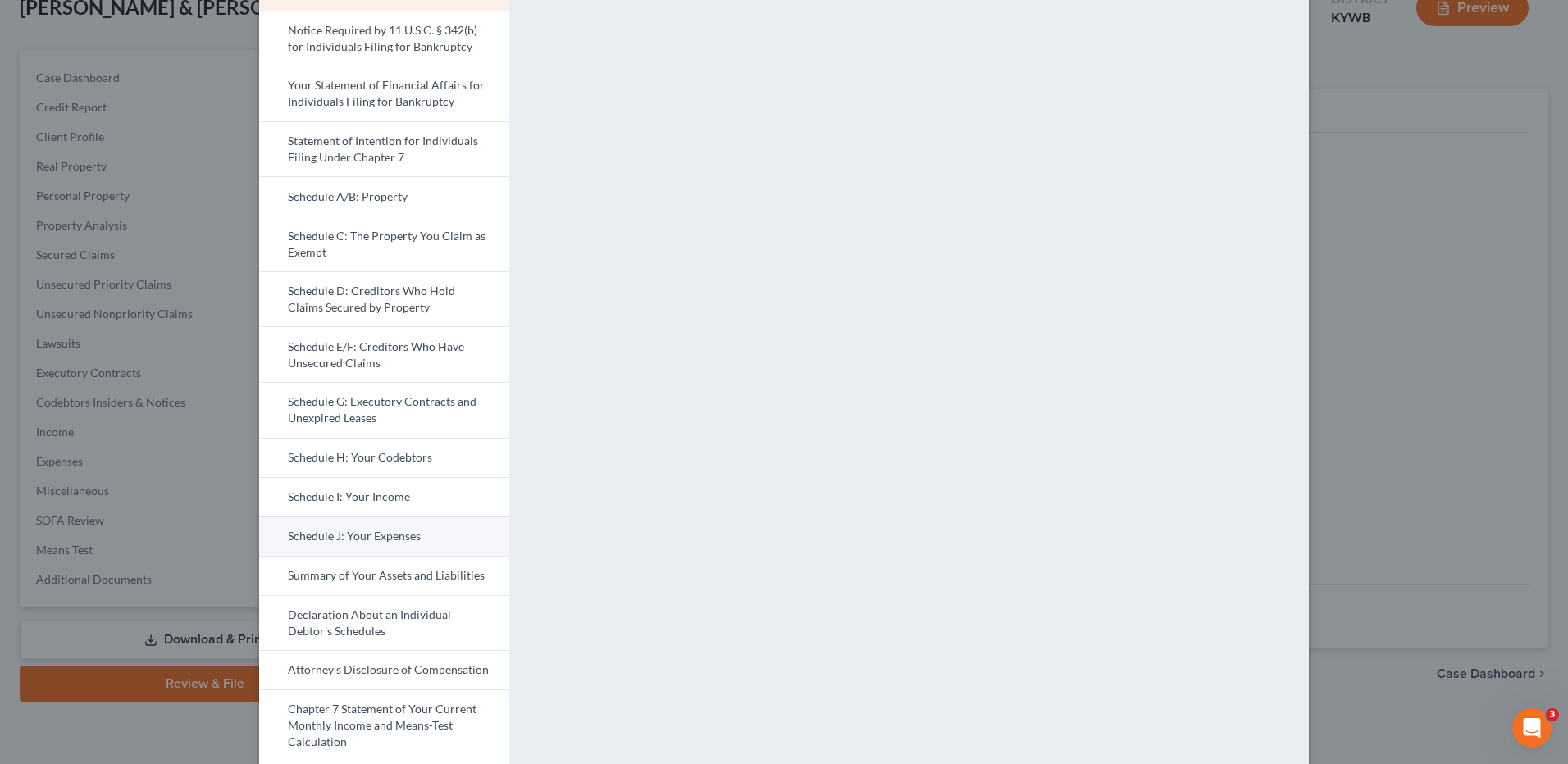
scroll to position [164, 0]
click at [396, 526] on link "Schedule J: Your Expenses" at bounding box center [384, 531] width 250 height 40
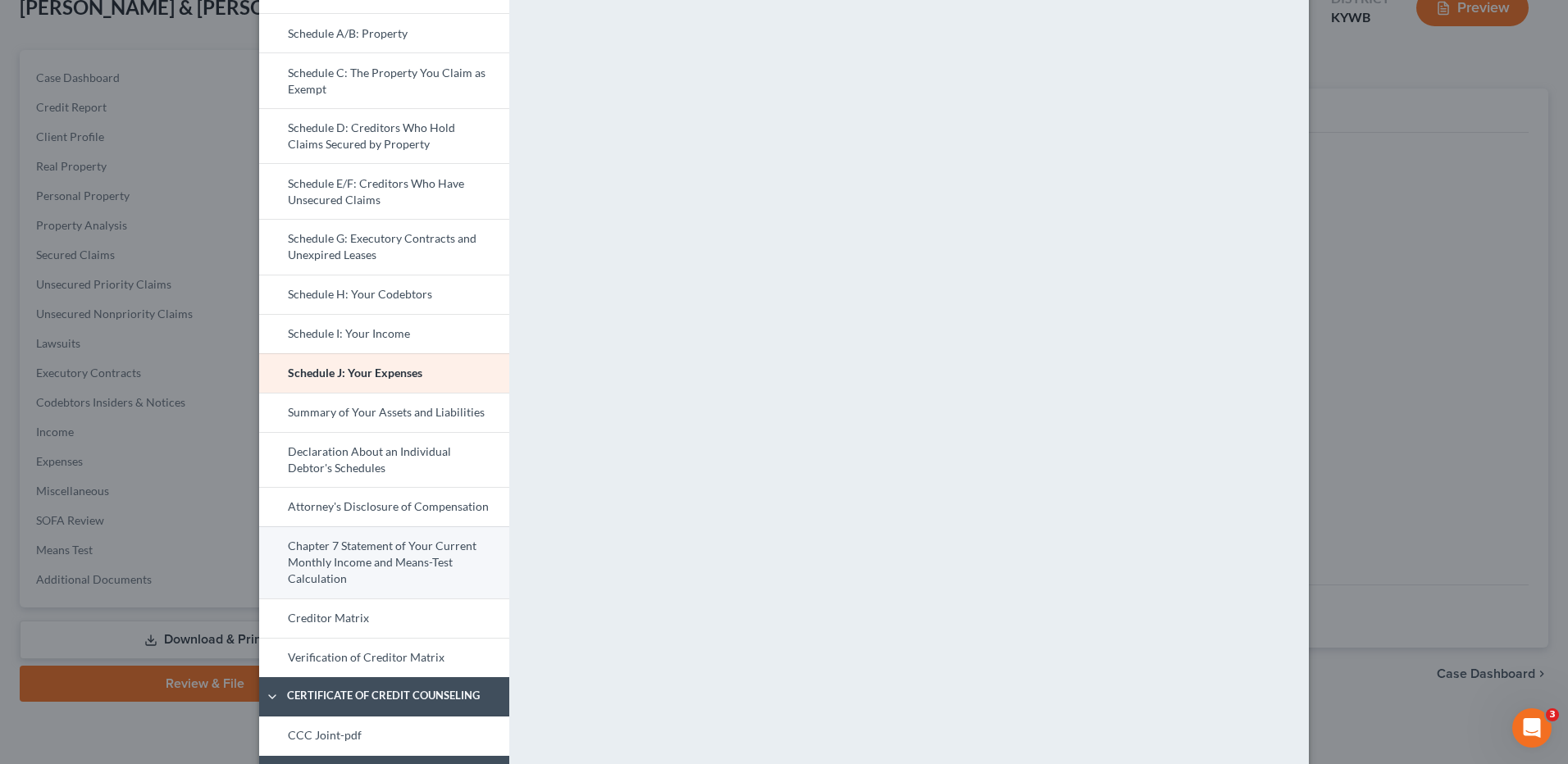
scroll to position [328, 0]
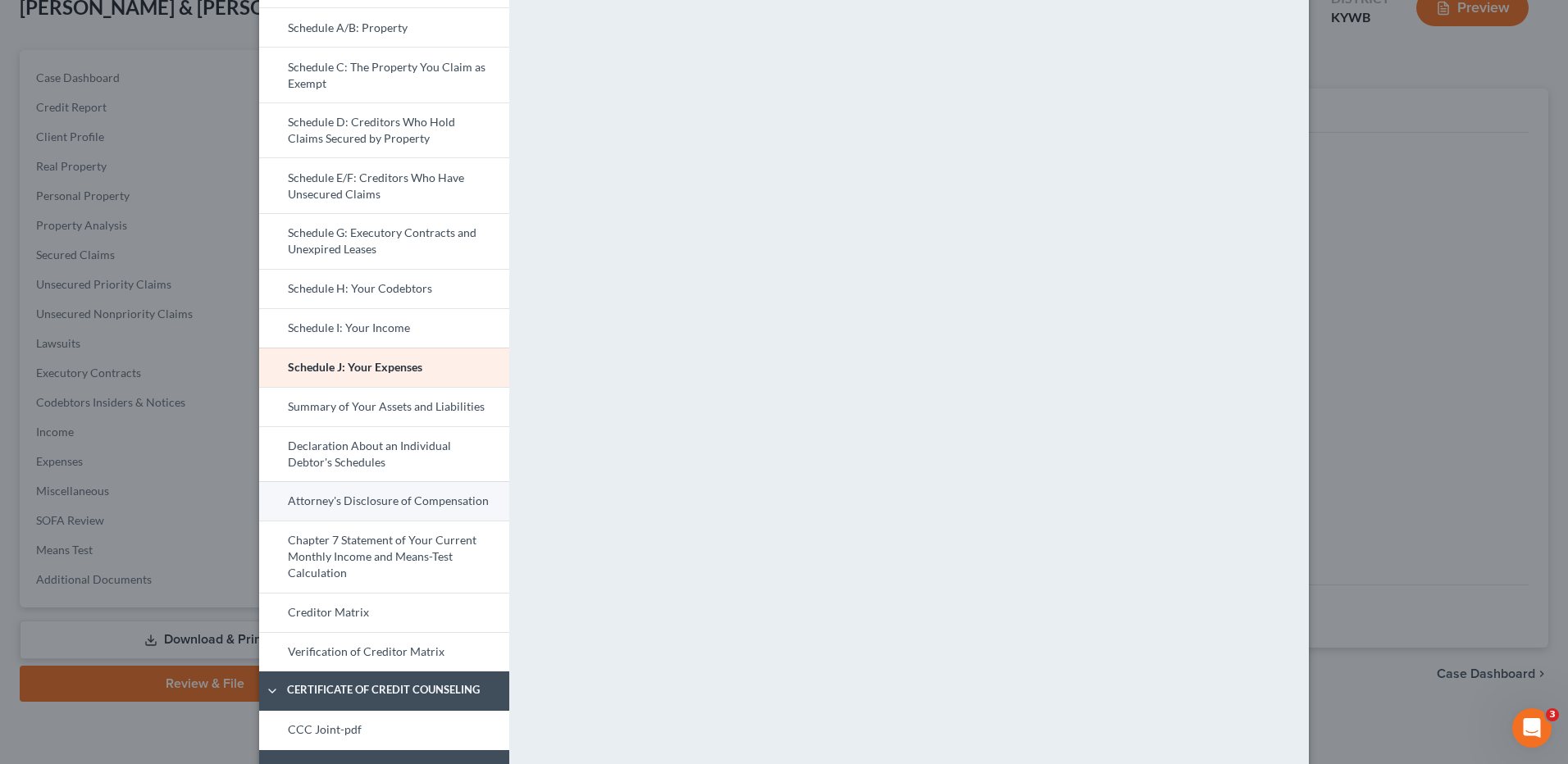
click at [449, 508] on link "Attorney's Disclosure of Compensation" at bounding box center [384, 501] width 250 height 40
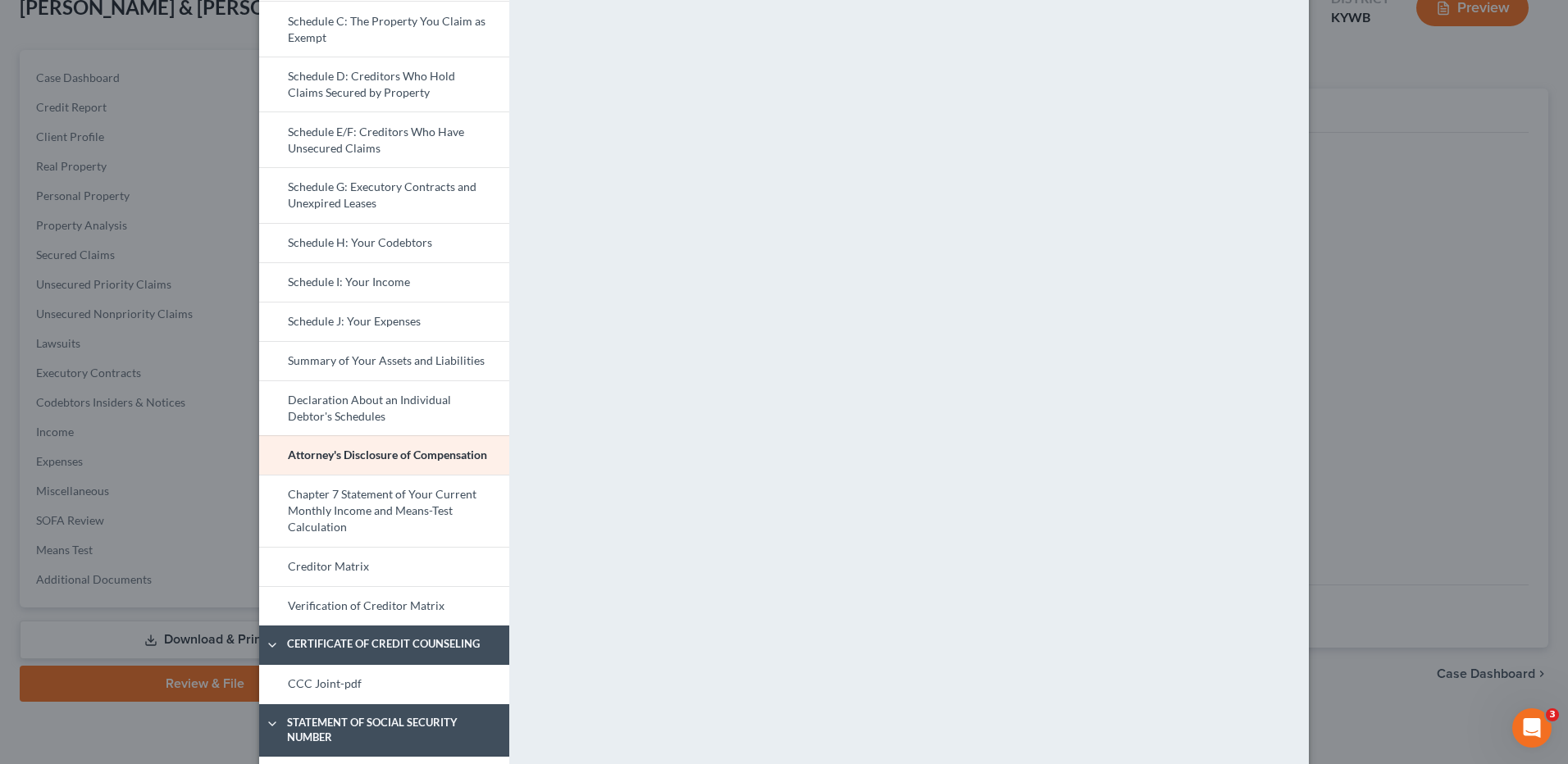
scroll to position [462, 0]
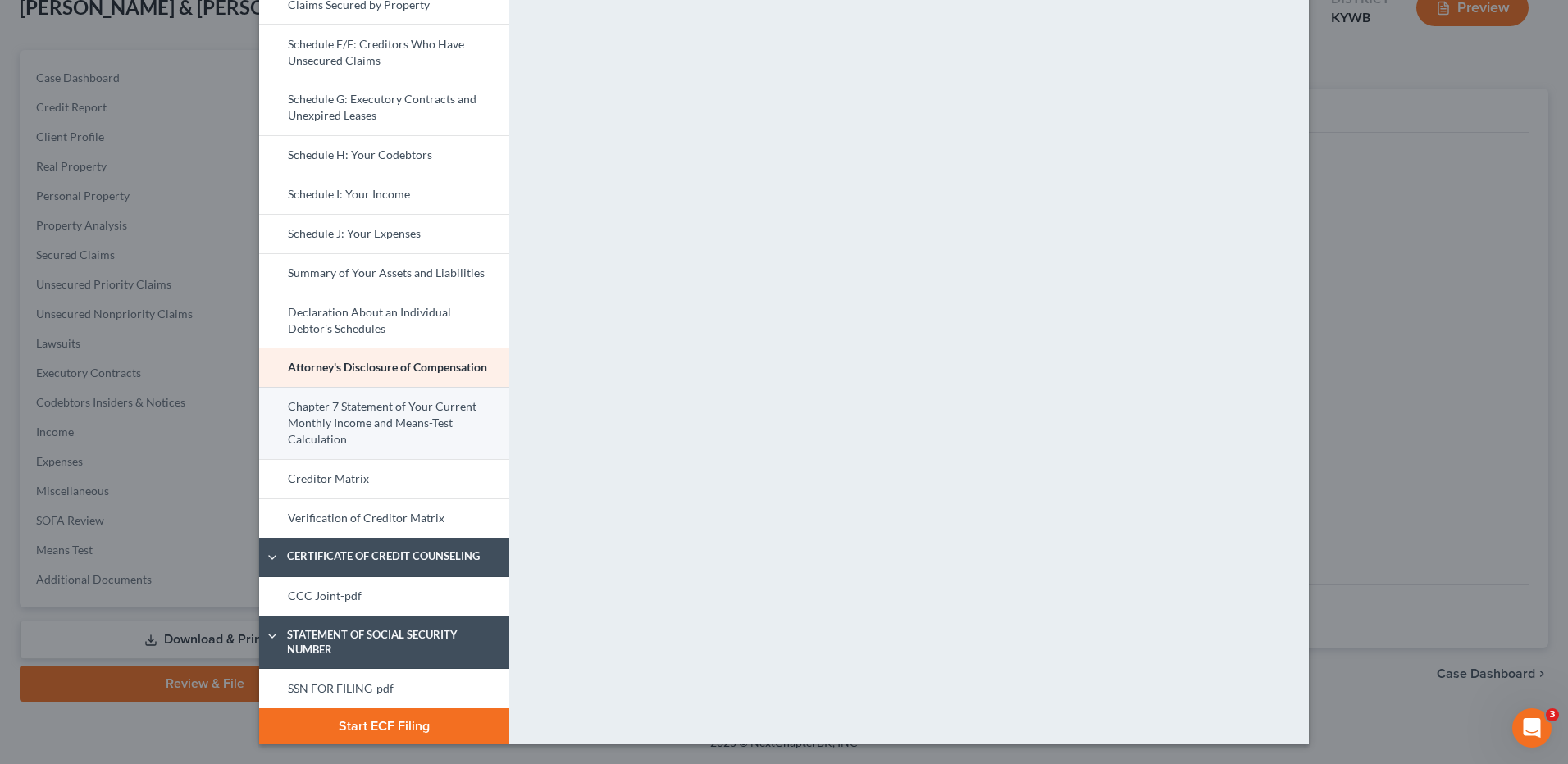
click at [431, 433] on link "Chapter 7 Statement of Your Current Monthly Income and Means-Test Calculation" at bounding box center [384, 423] width 250 height 72
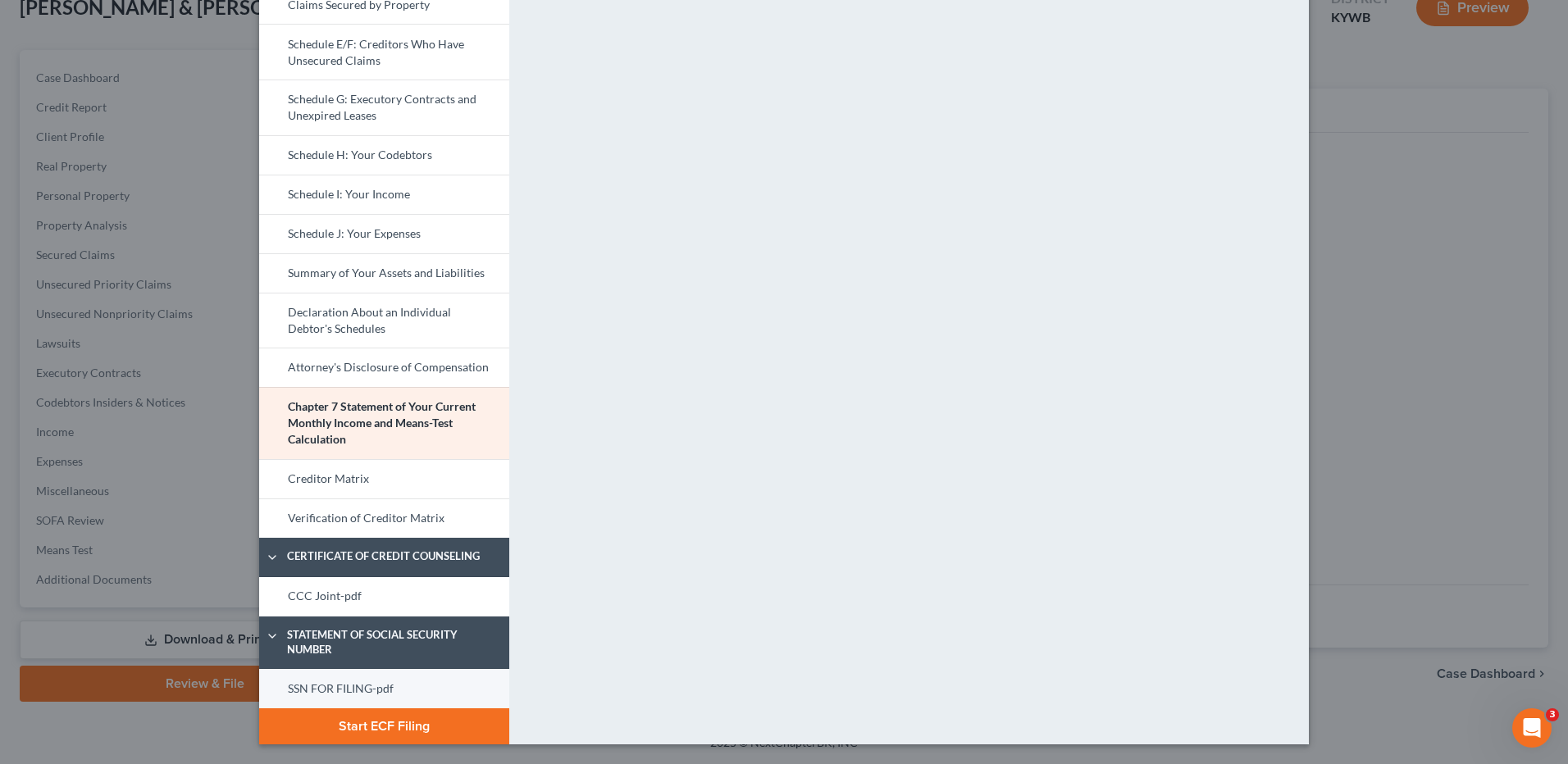
click at [368, 680] on link "SSN FOR FILING-pdf" at bounding box center [384, 688] width 250 height 40
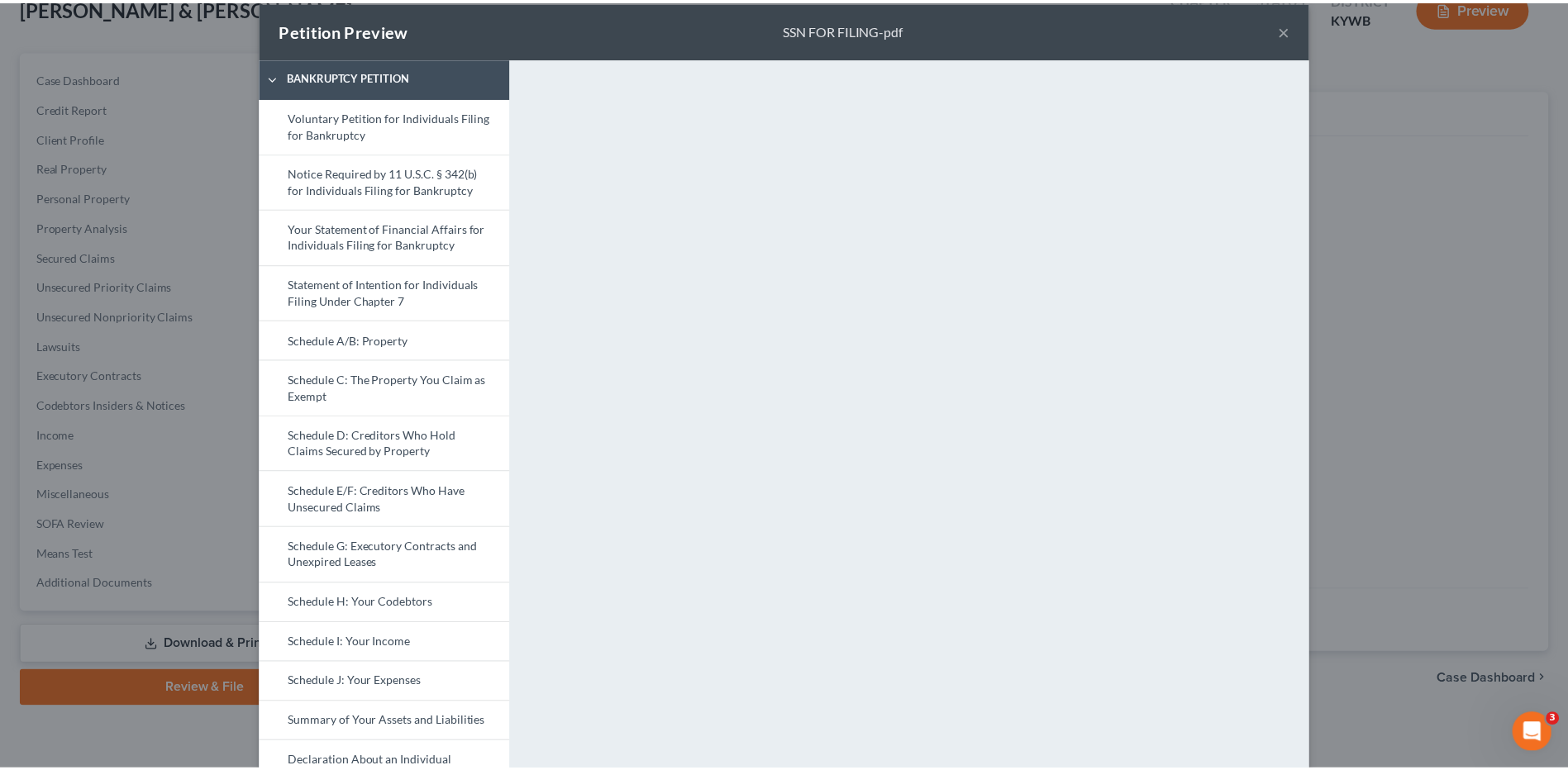
scroll to position [0, 0]
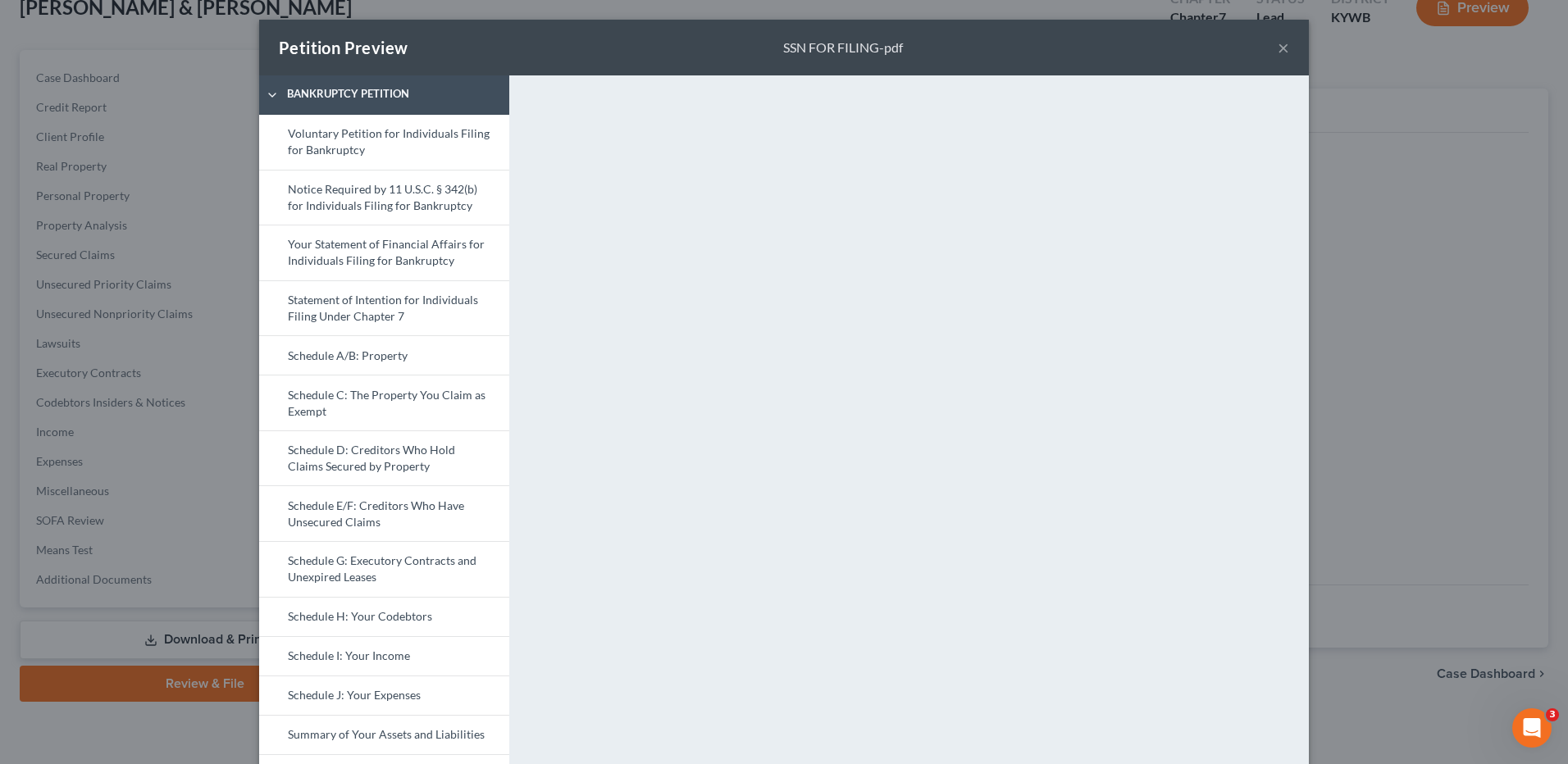
click at [1278, 48] on button "×" at bounding box center [1283, 47] width 11 height 19
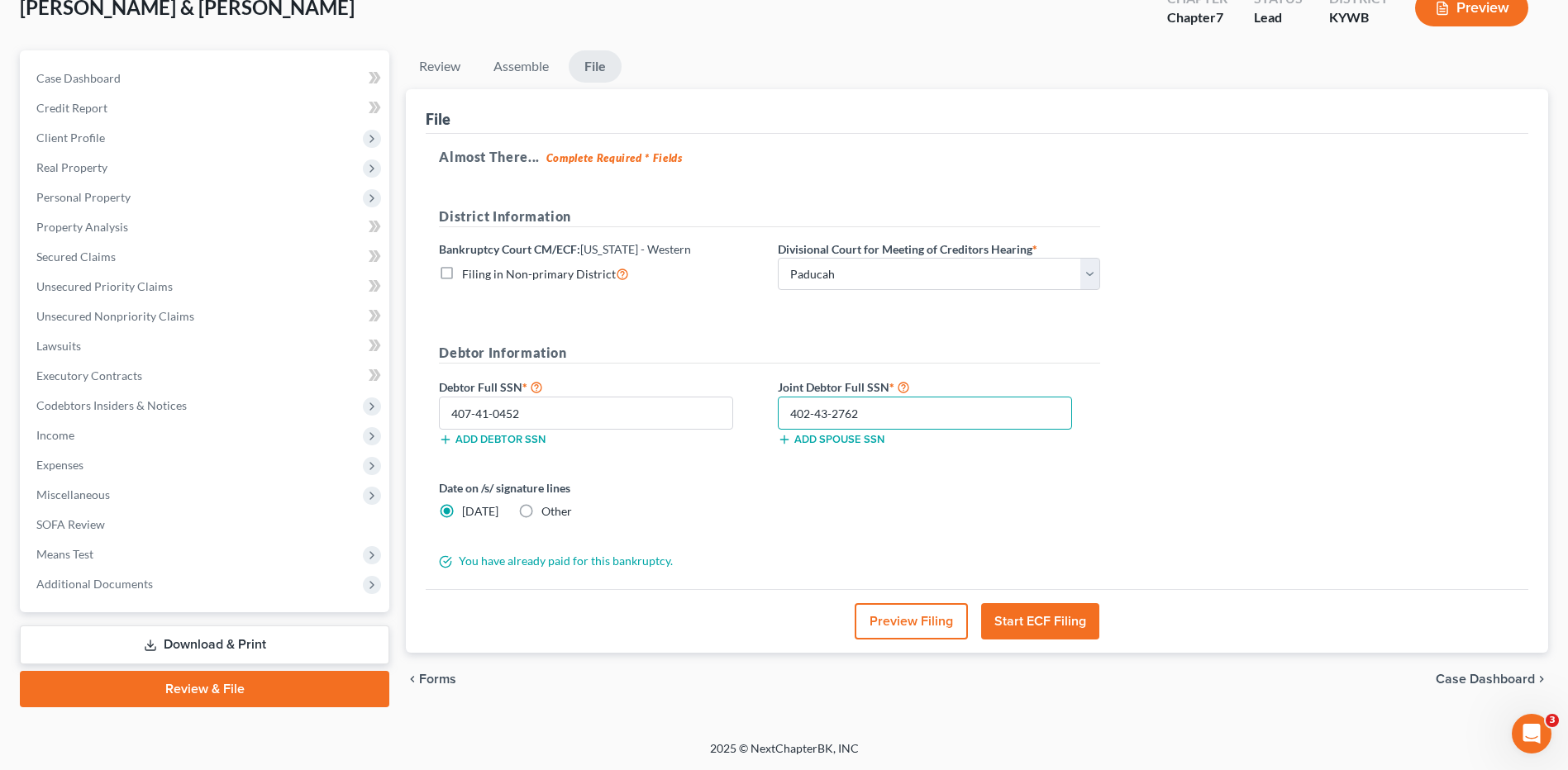
drag, startPoint x: 892, startPoint y: 411, endPoint x: 745, endPoint y: 418, distance: 147.2
click at [745, 418] on div "Debtor Full SSN * 407-41-0452 Add debtor SSN Joint Debtor Full SSN * 402-43-276…" at bounding box center [769, 417] width 678 height 82
type input "405-43-0307"
drag, startPoint x: 1008, startPoint y: 619, endPoint x: 1039, endPoint y: 612, distance: 31.8
click at [1008, 619] on button "Start ECF Filing" at bounding box center [1040, 621] width 118 height 36
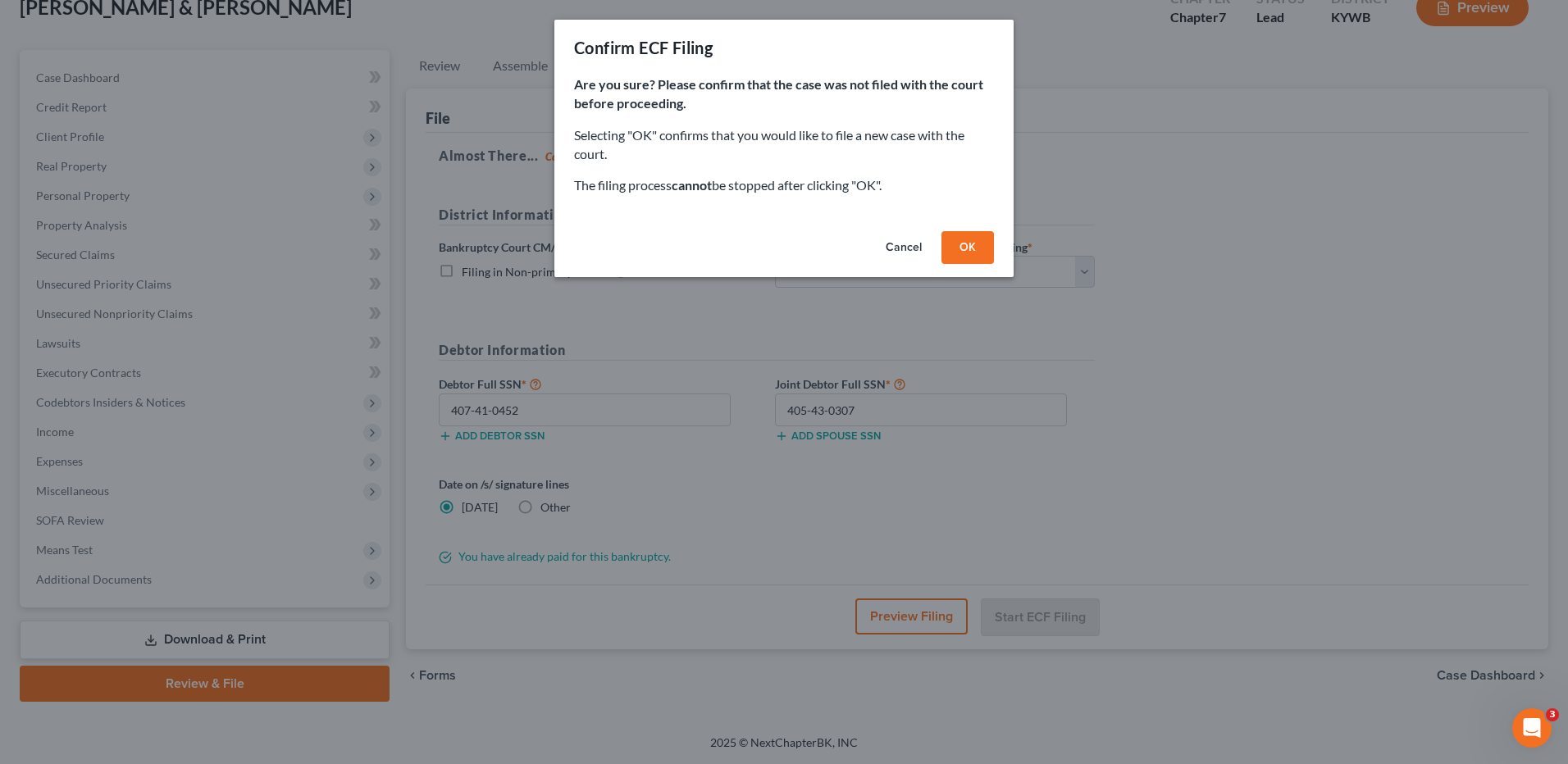
click at [969, 250] on button "OK" at bounding box center [968, 247] width 53 height 33
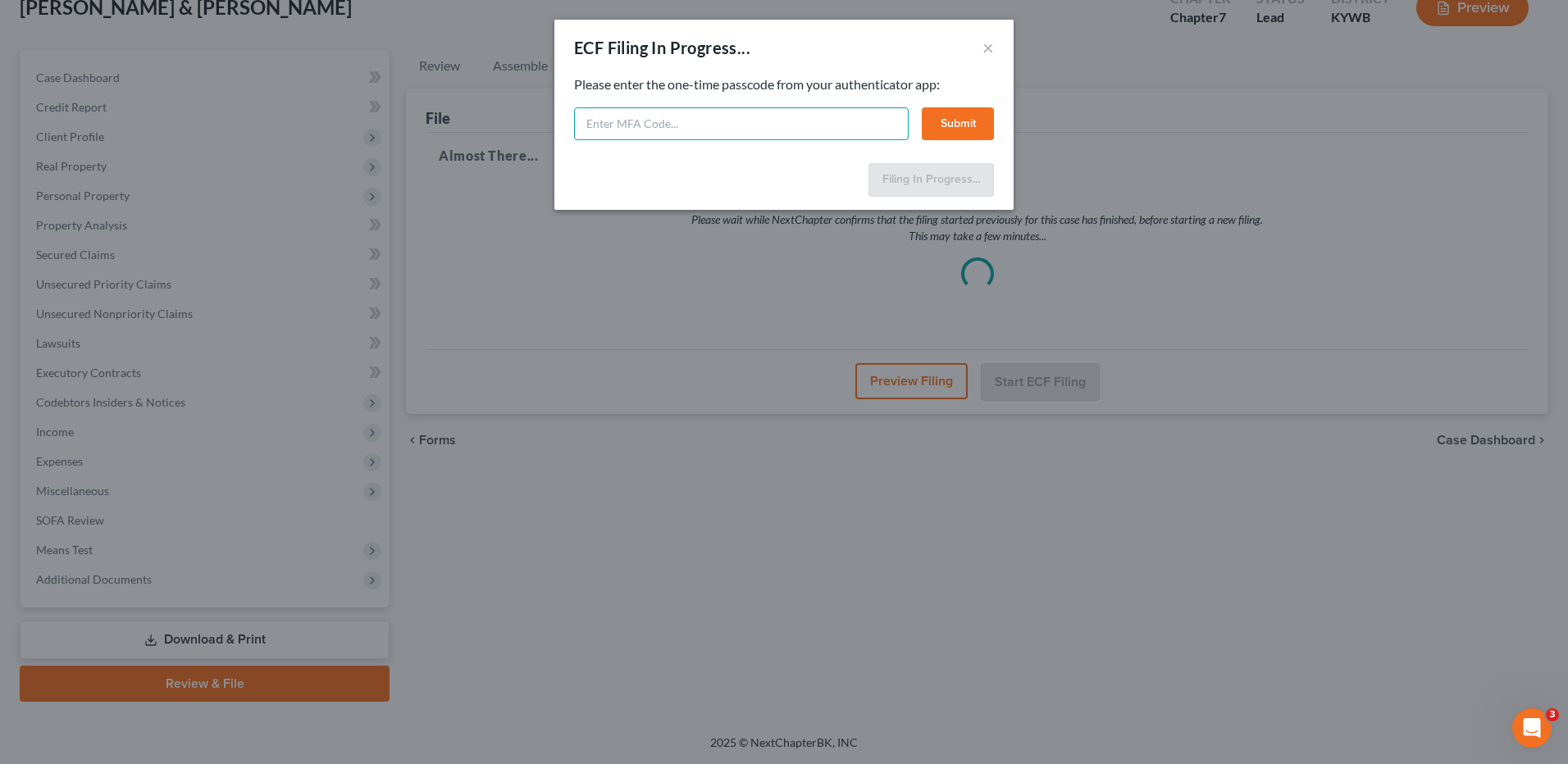
click at [734, 130] on input "text" at bounding box center [741, 123] width 335 height 33
type input "542366"
click at [940, 120] on button "Submit" at bounding box center [958, 123] width 72 height 33
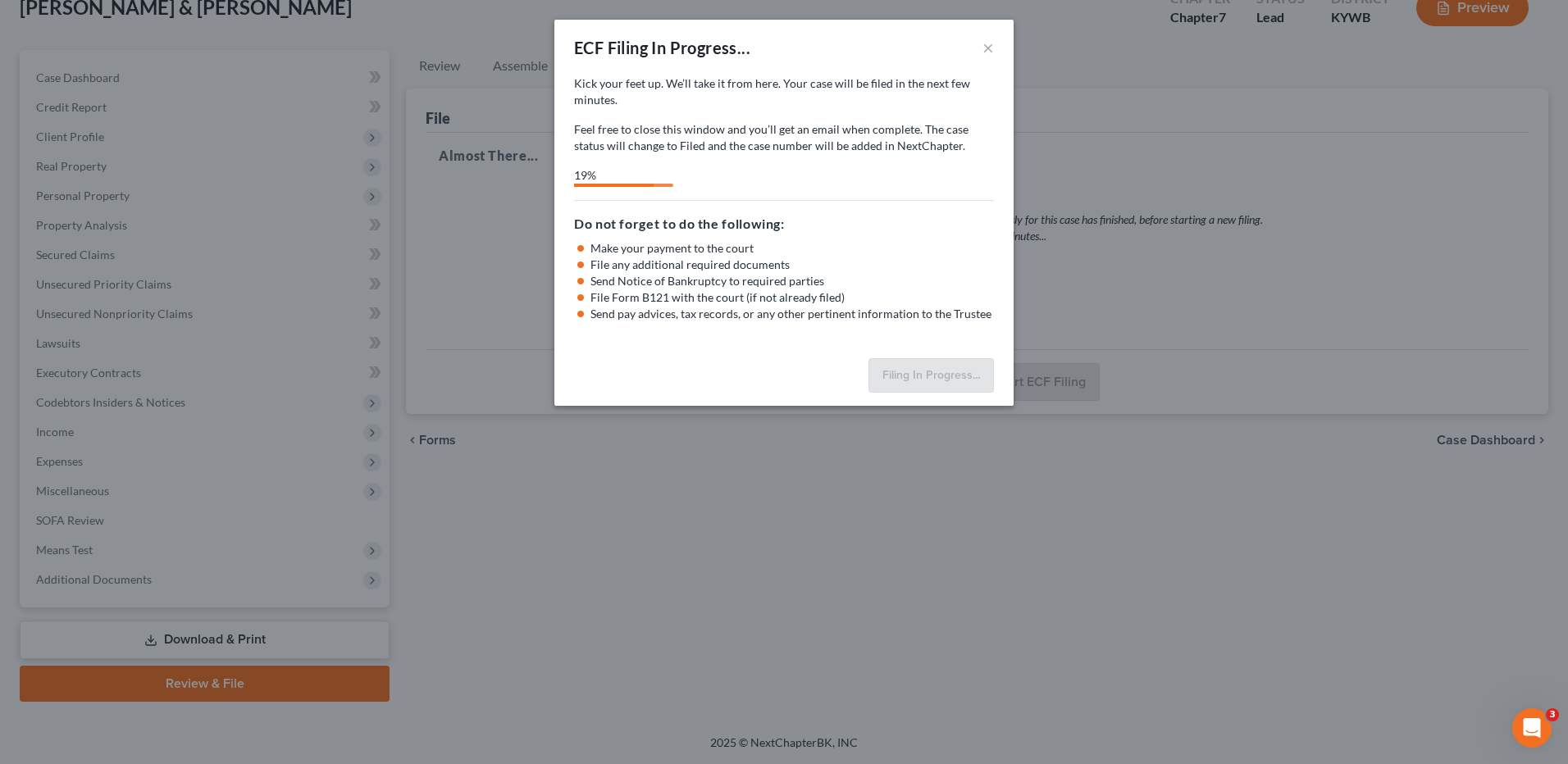
select select "3"
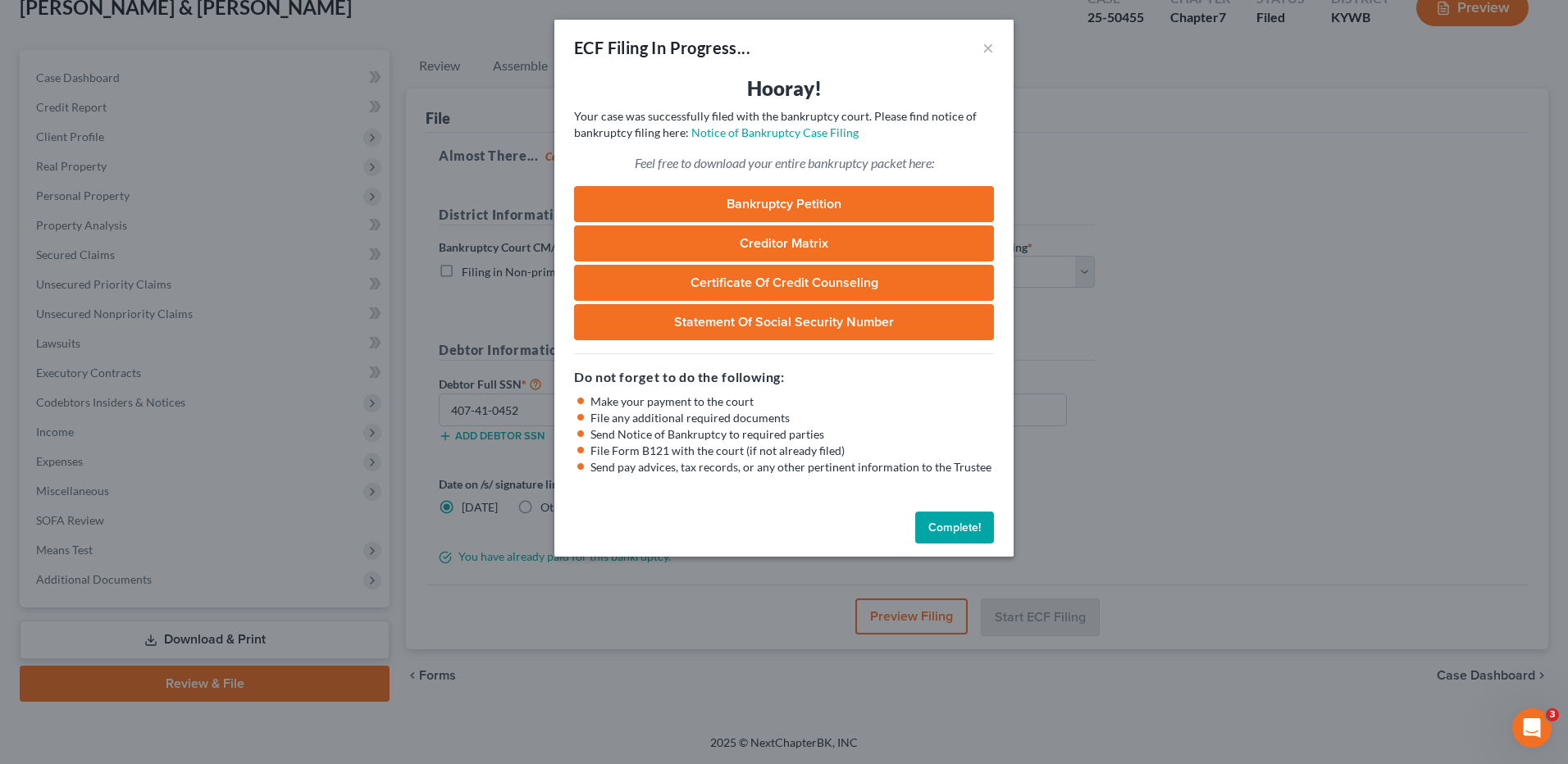
click at [948, 533] on button "Complete!" at bounding box center [955, 528] width 79 height 33
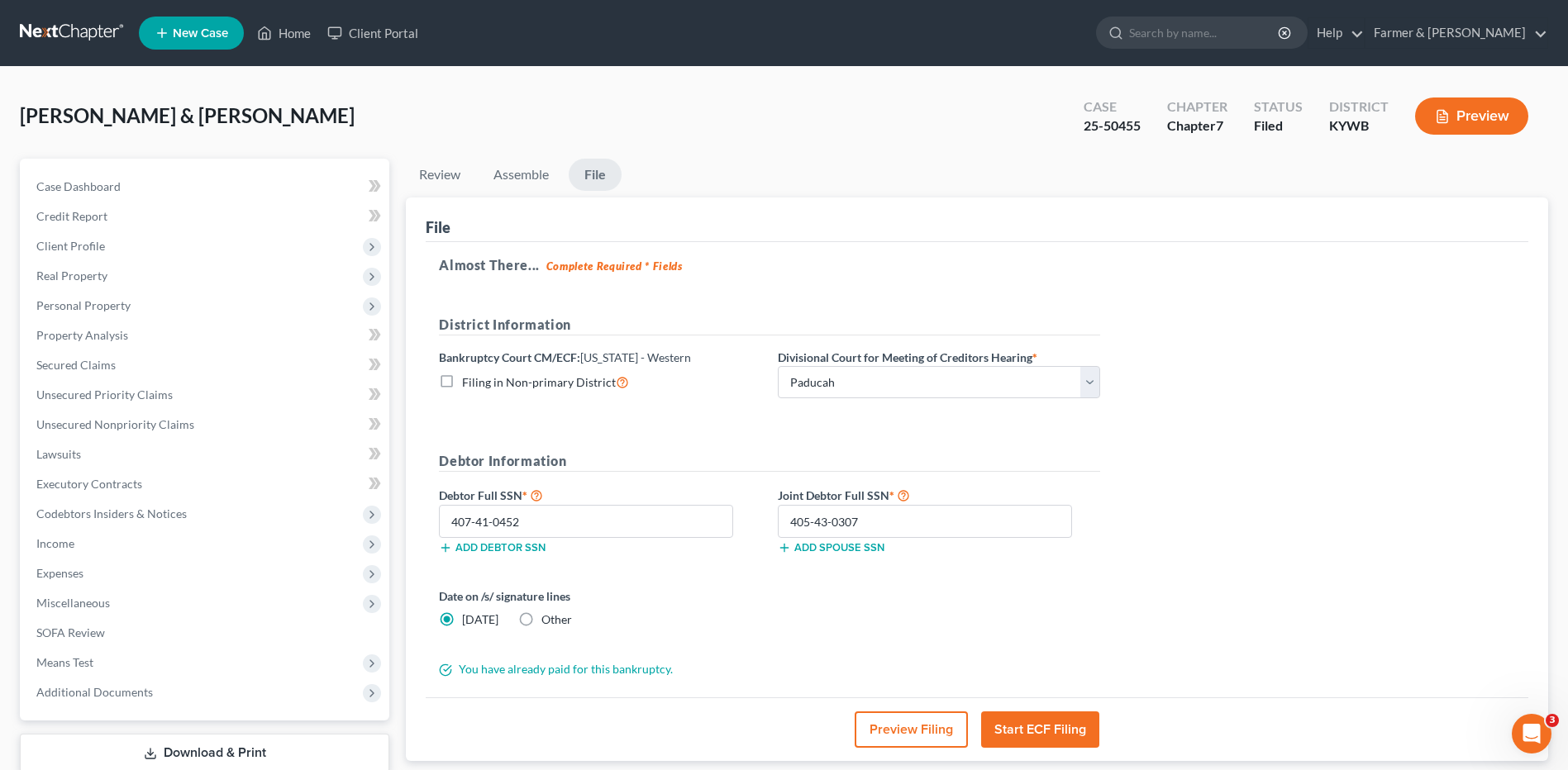
click at [98, 35] on link at bounding box center [72, 34] width 105 height 30
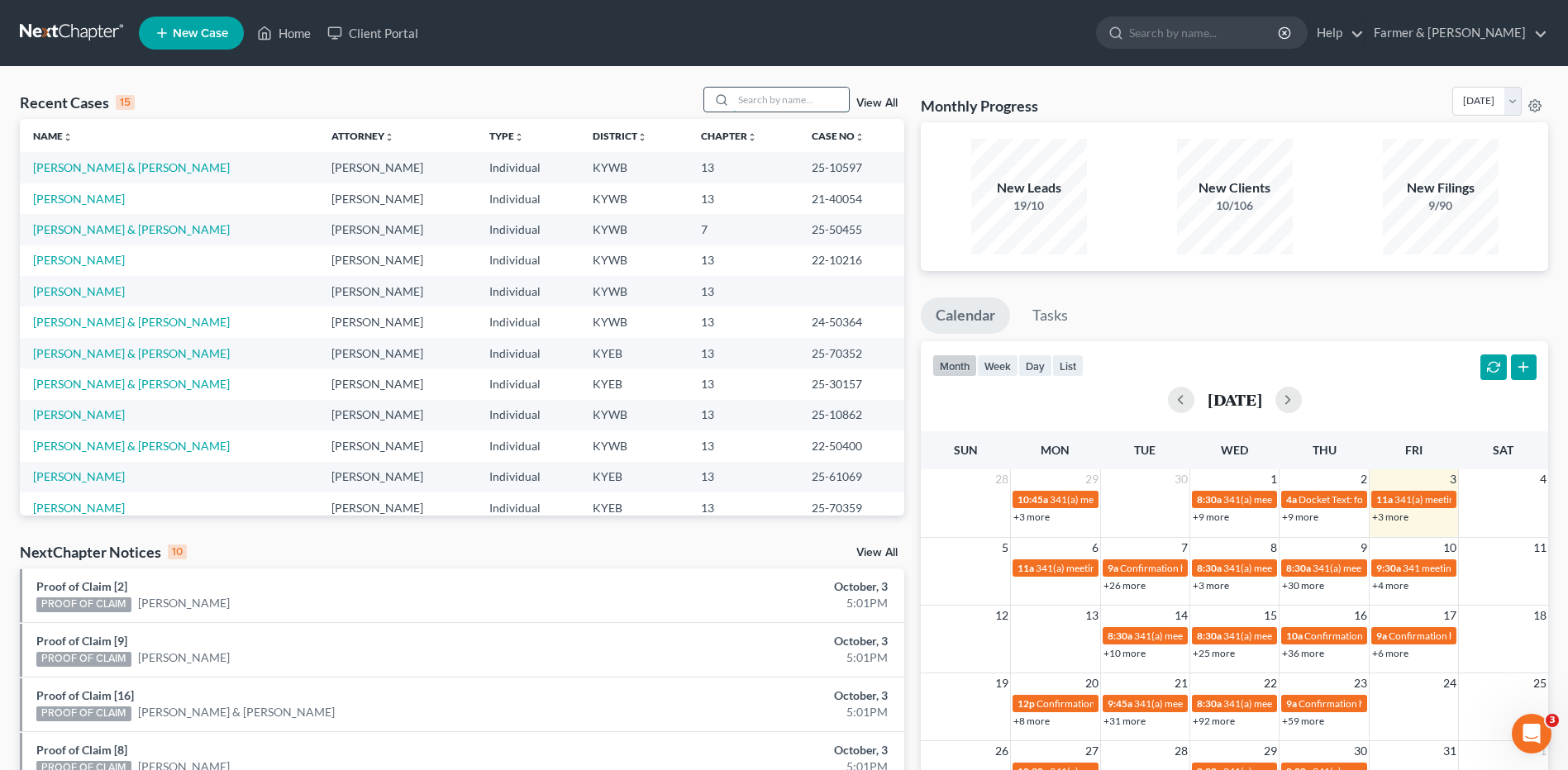
drag, startPoint x: 828, startPoint y: 103, endPoint x: 808, endPoint y: 101, distance: 20.1
click at [808, 101] on input "search" at bounding box center [791, 99] width 116 height 24
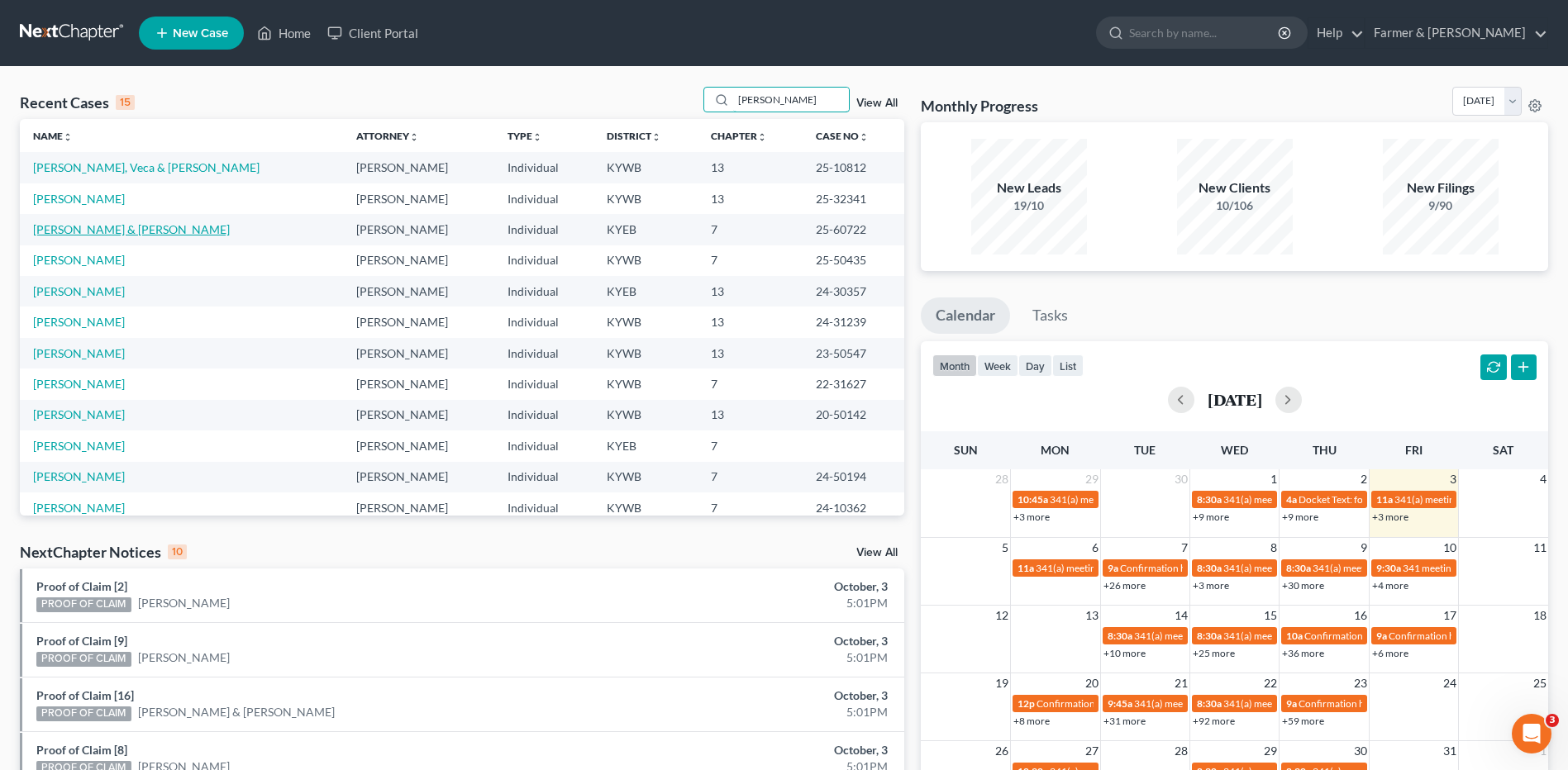
type input "[PERSON_NAME]"
click at [121, 231] on link "[PERSON_NAME] & [PERSON_NAME]" at bounding box center [131, 229] width 197 height 14
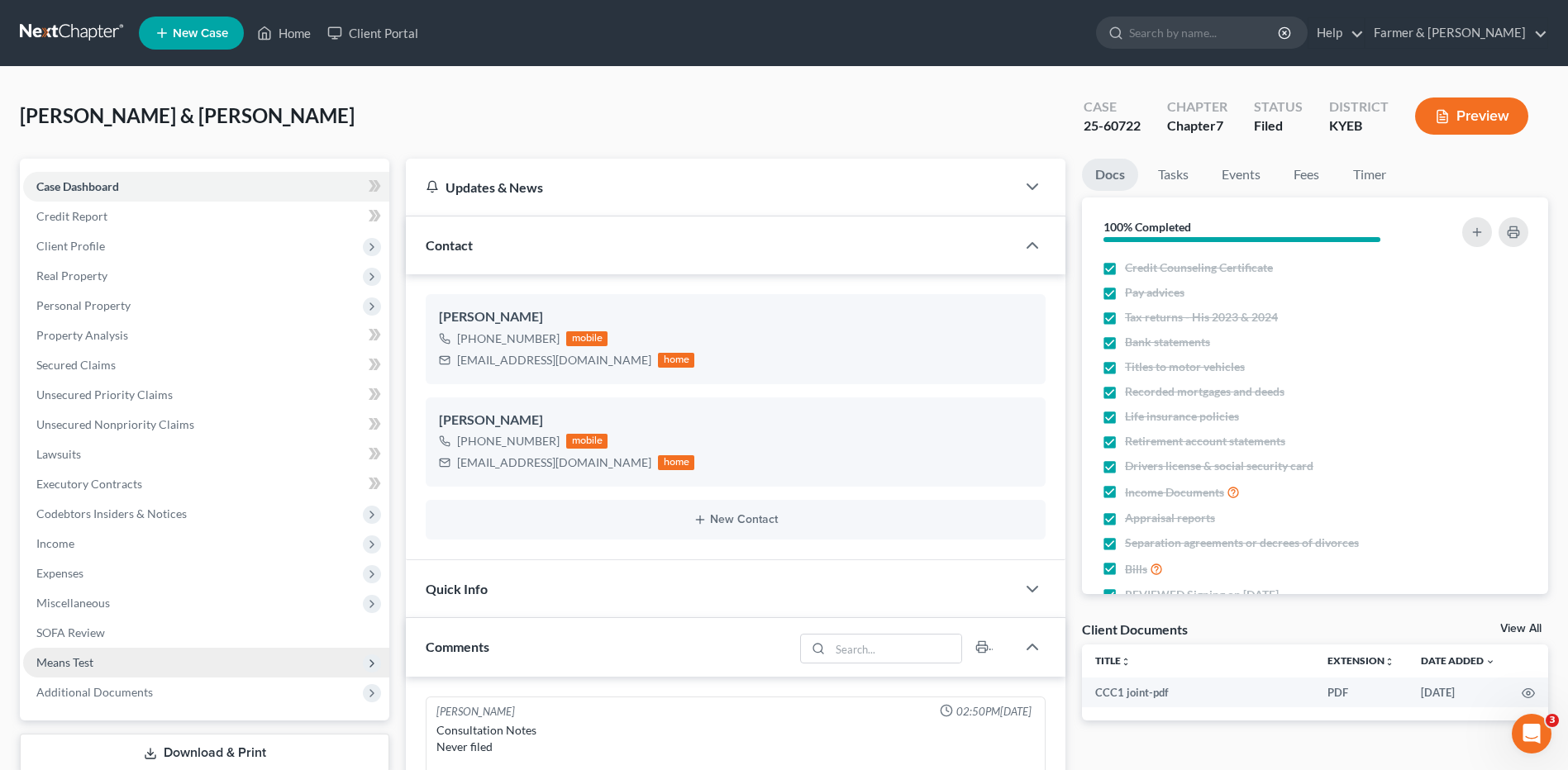
scroll to position [104, 0]
click at [129, 691] on span "Additional Documents" at bounding box center [95, 692] width 117 height 14
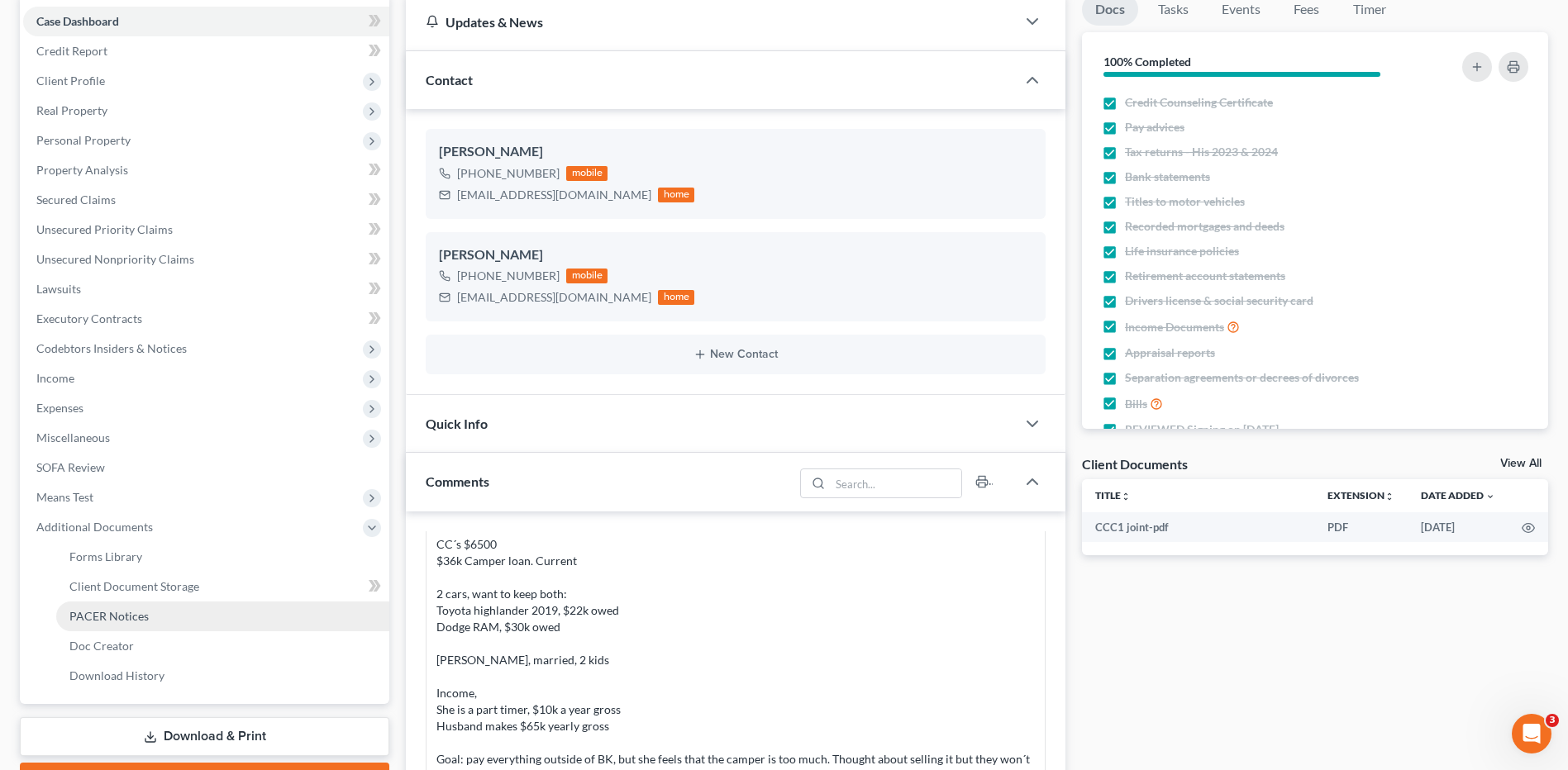
click at [141, 611] on span "PACER Notices" at bounding box center [109, 616] width 80 height 14
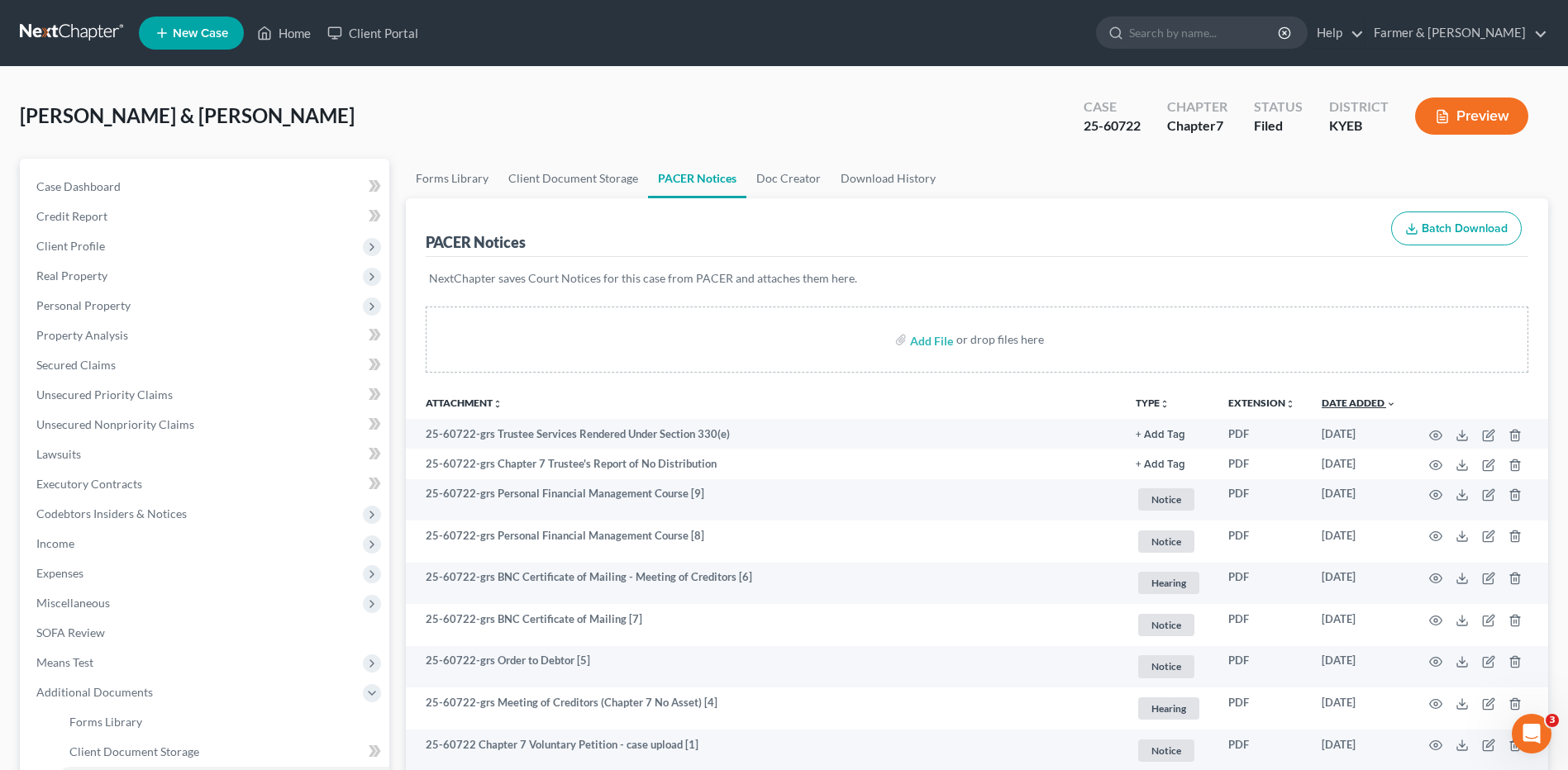
click at [1361, 400] on link "Date Added unfold_more expand_more expand_less" at bounding box center [1359, 403] width 74 height 12
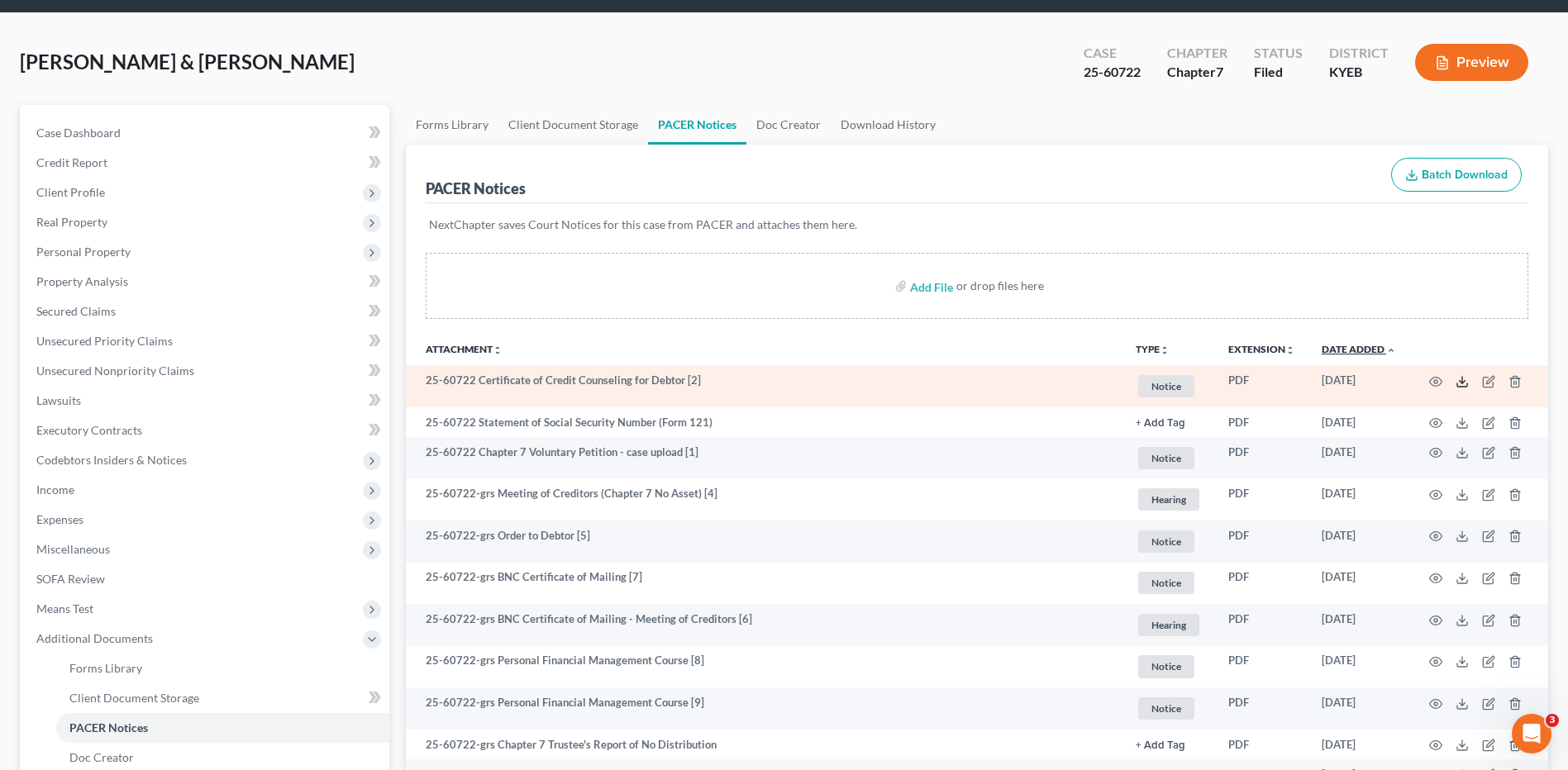
scroll to position [82, 0]
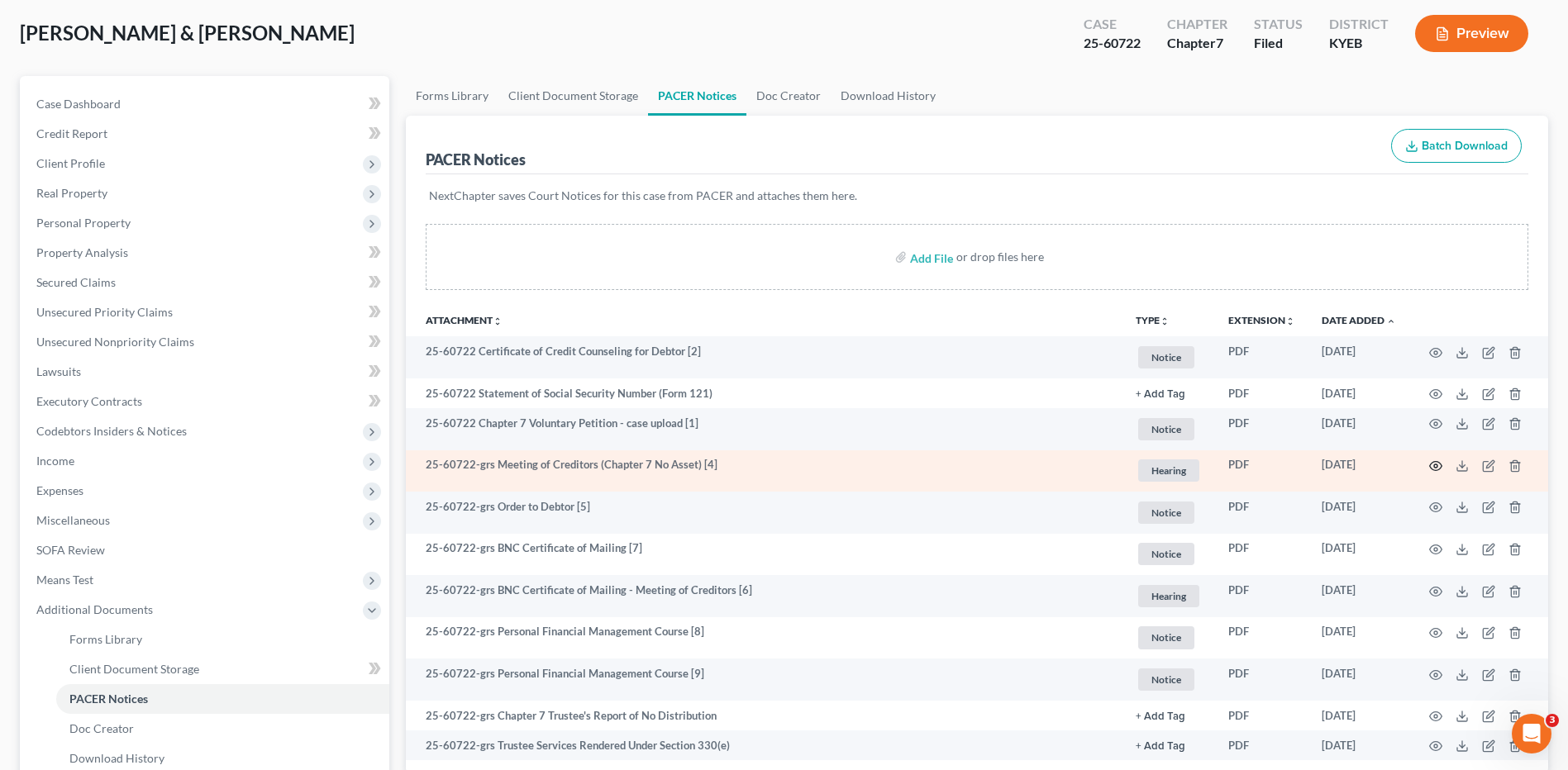
click at [1434, 464] on icon "button" at bounding box center [1436, 466] width 13 height 13
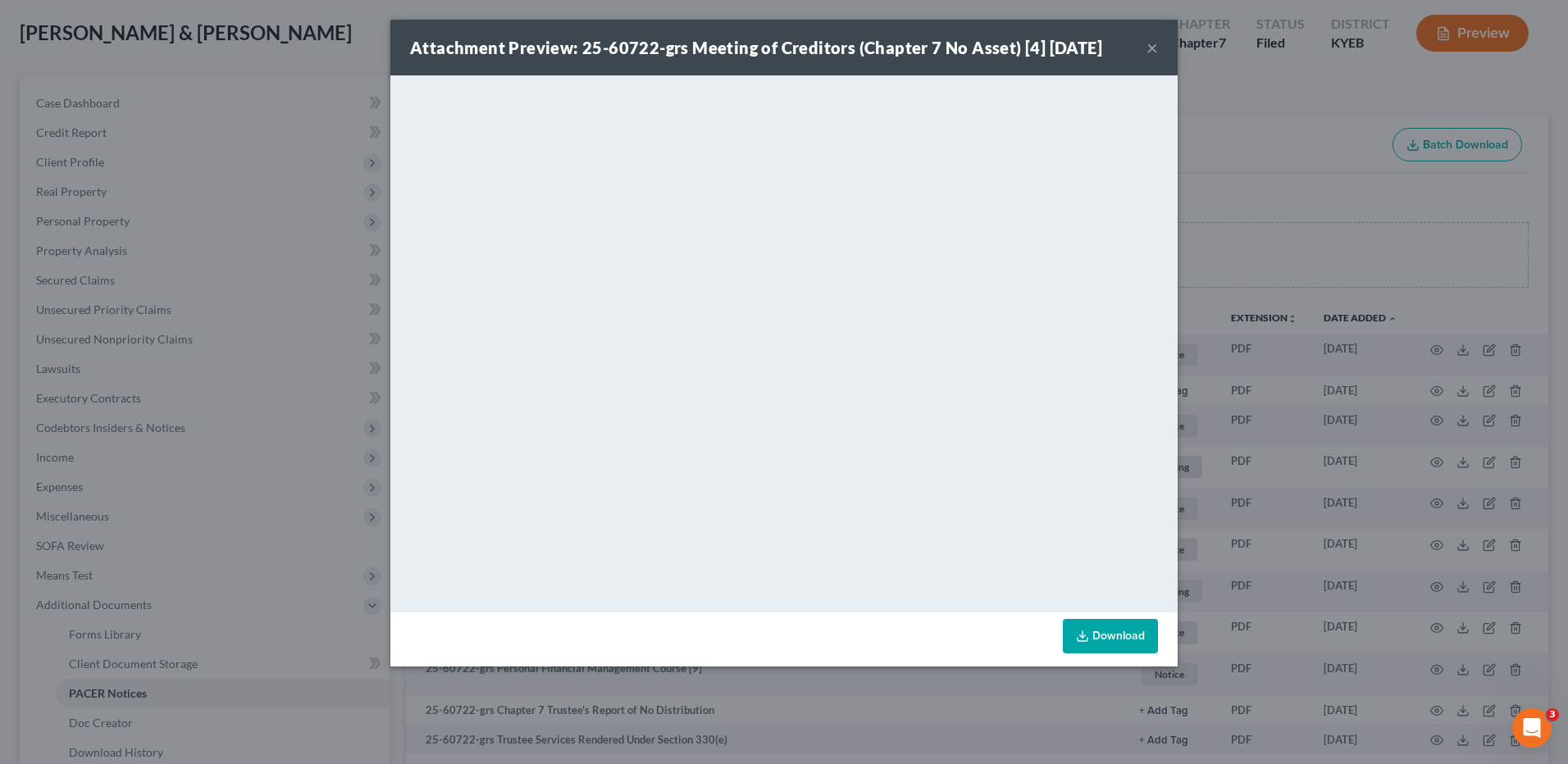
click at [1146, 51] on div "Attachment Preview: 25-60722-grs Meeting of Creditors (Chapter 7 No Asset) [4] …" at bounding box center [784, 47] width 787 height 55
click at [1153, 47] on button "×" at bounding box center [1152, 47] width 11 height 19
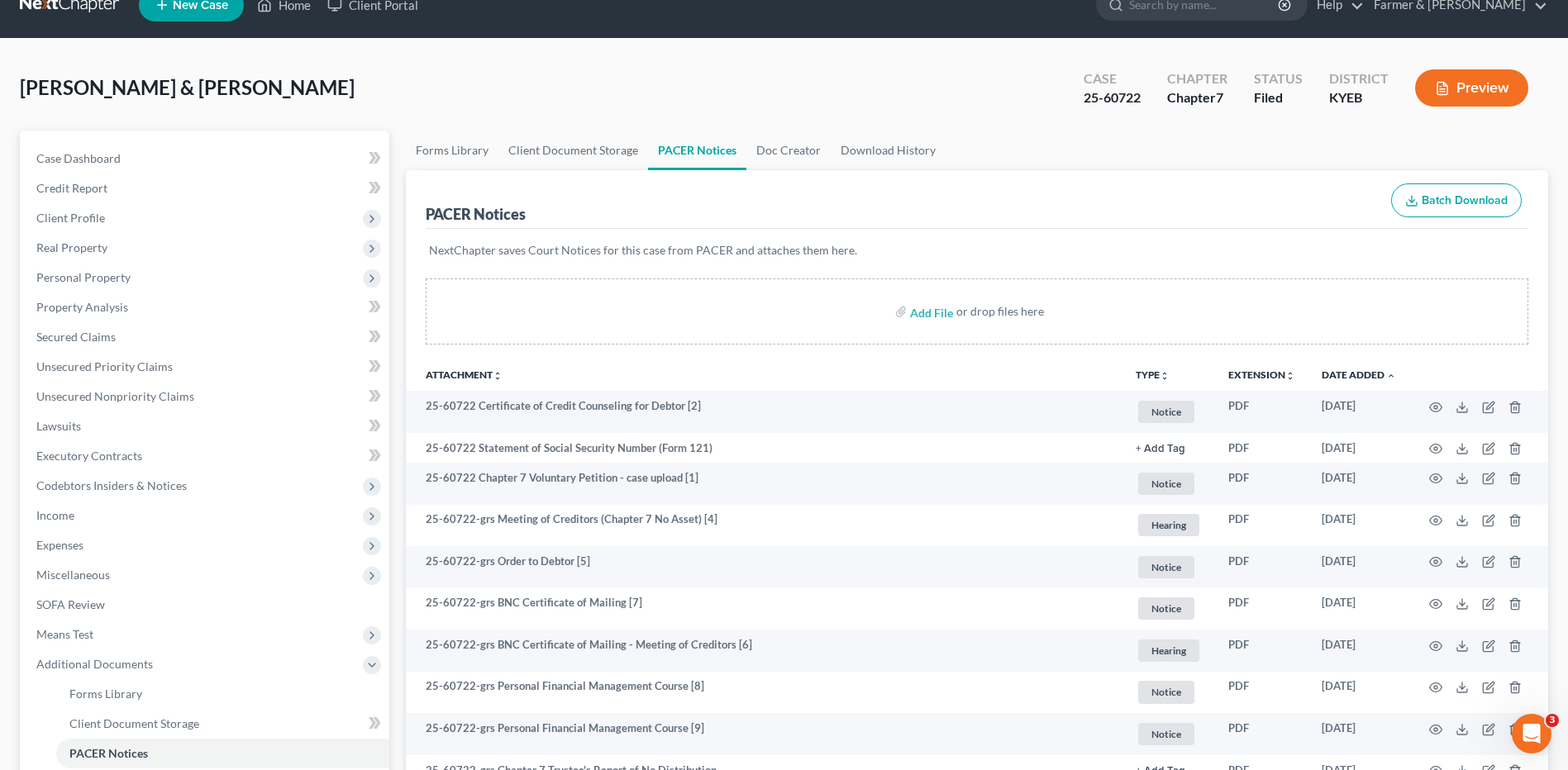
scroll to position [0, 0]
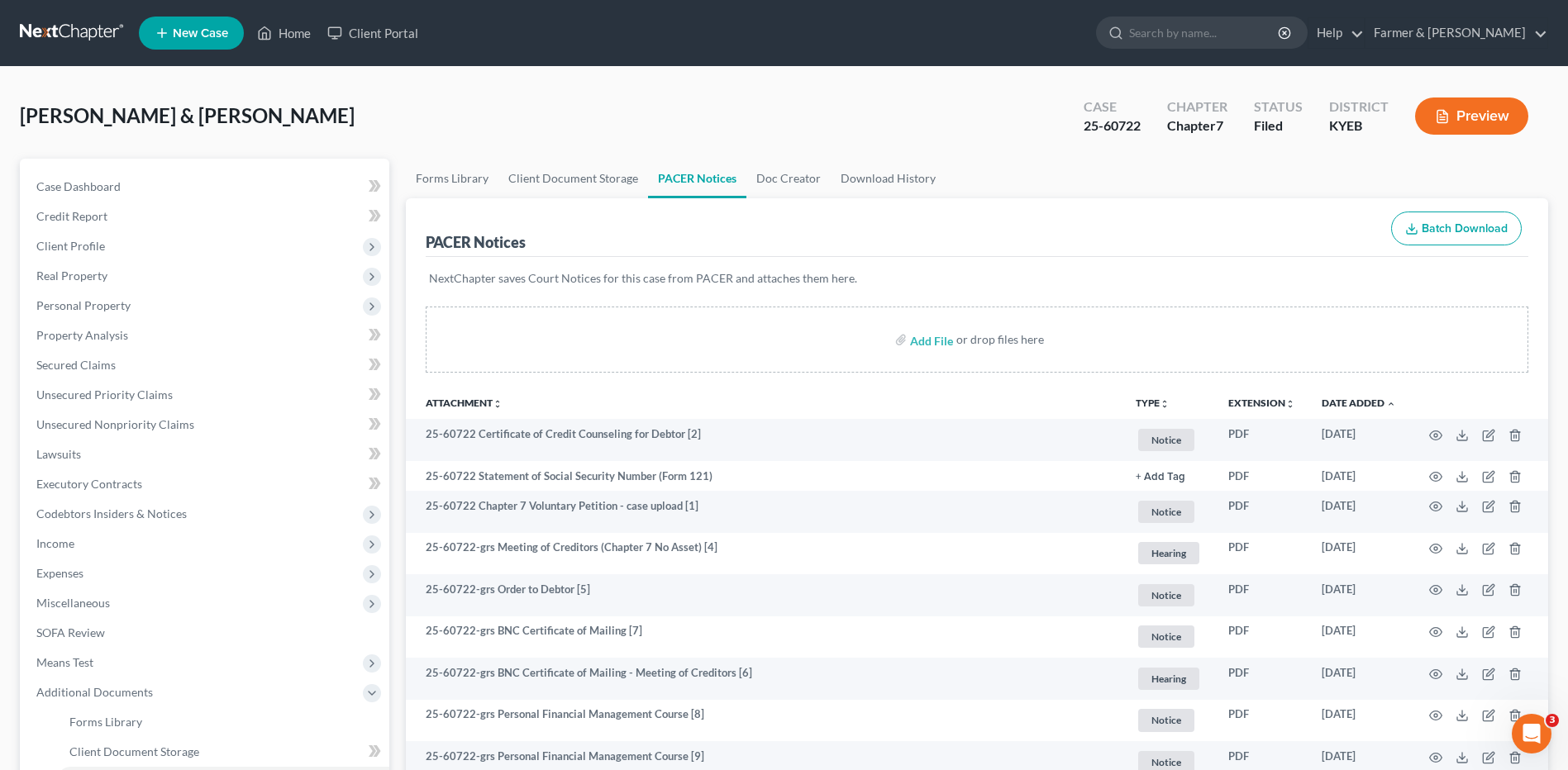
drag, startPoint x: 85, startPoint y: 31, endPoint x: 145, endPoint y: 17, distance: 61.6
click at [85, 31] on link at bounding box center [72, 34] width 105 height 30
